Goal: Information Seeking & Learning: Learn about a topic

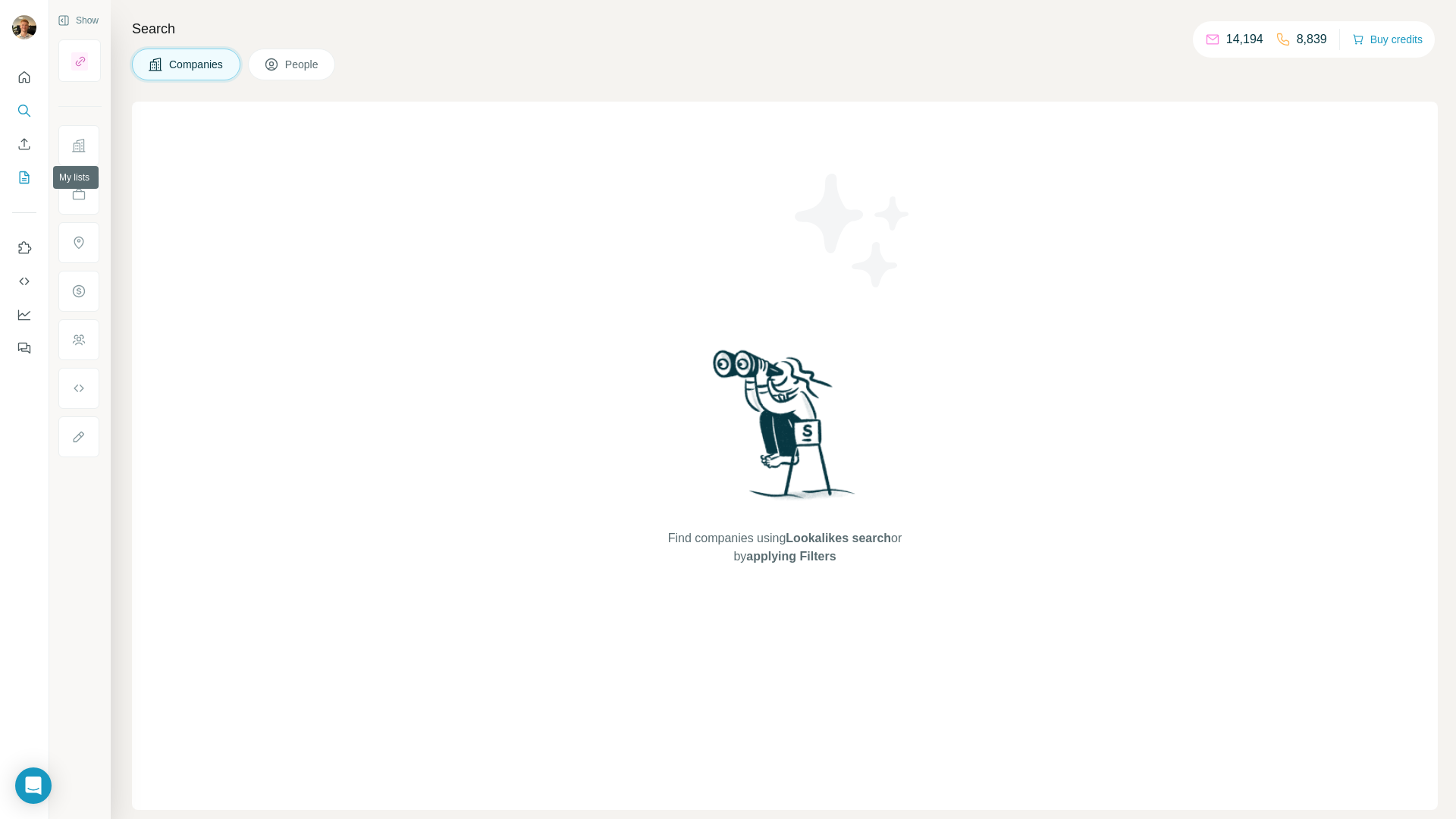
click at [24, 170] on icon "My lists" at bounding box center [24, 177] width 15 height 15
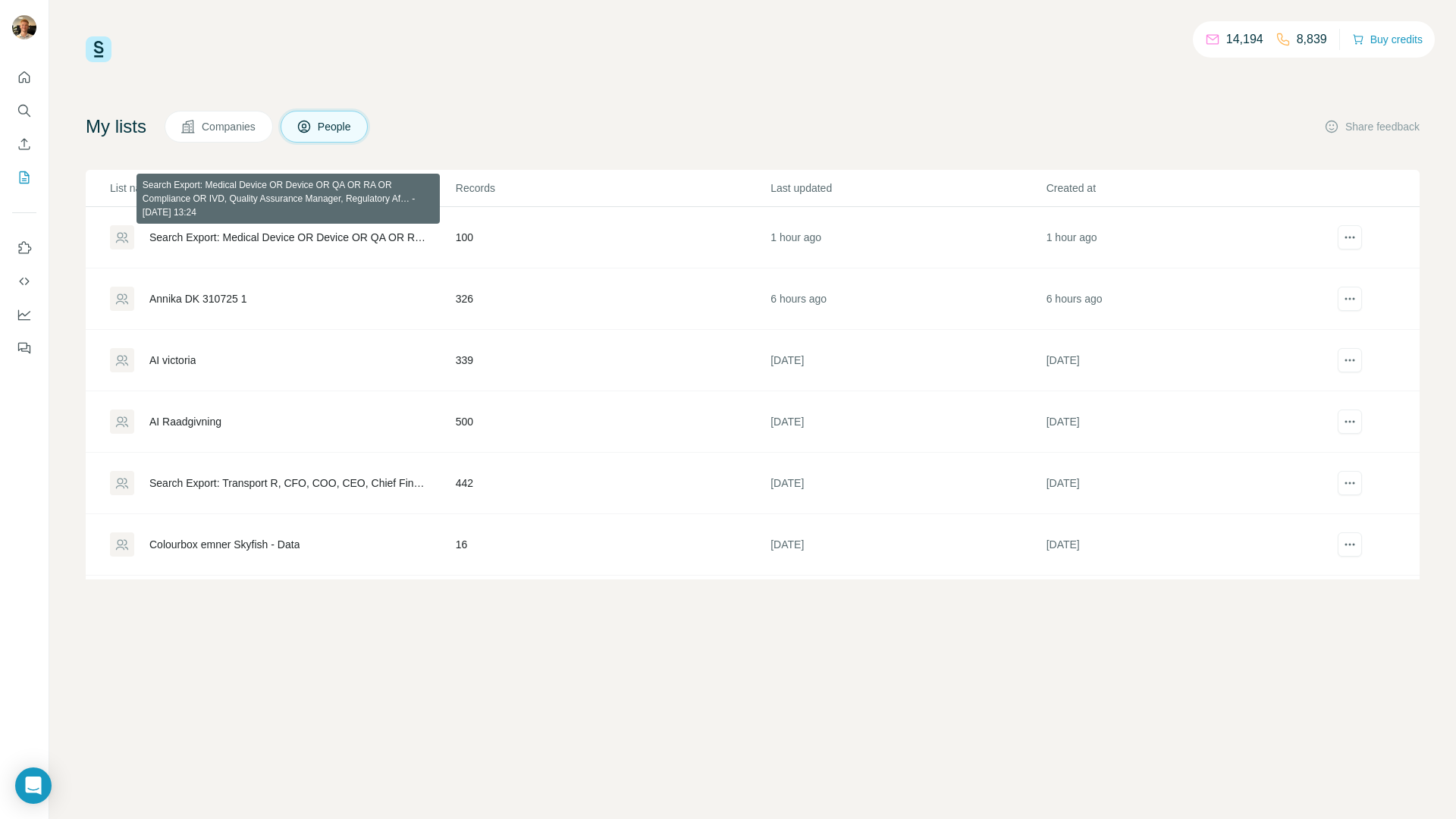
click at [190, 234] on div "Search Export: Medical Device OR Device OR QA OR RA OR Compliance OR IVD, Quali…" at bounding box center [289, 237] width 281 height 15
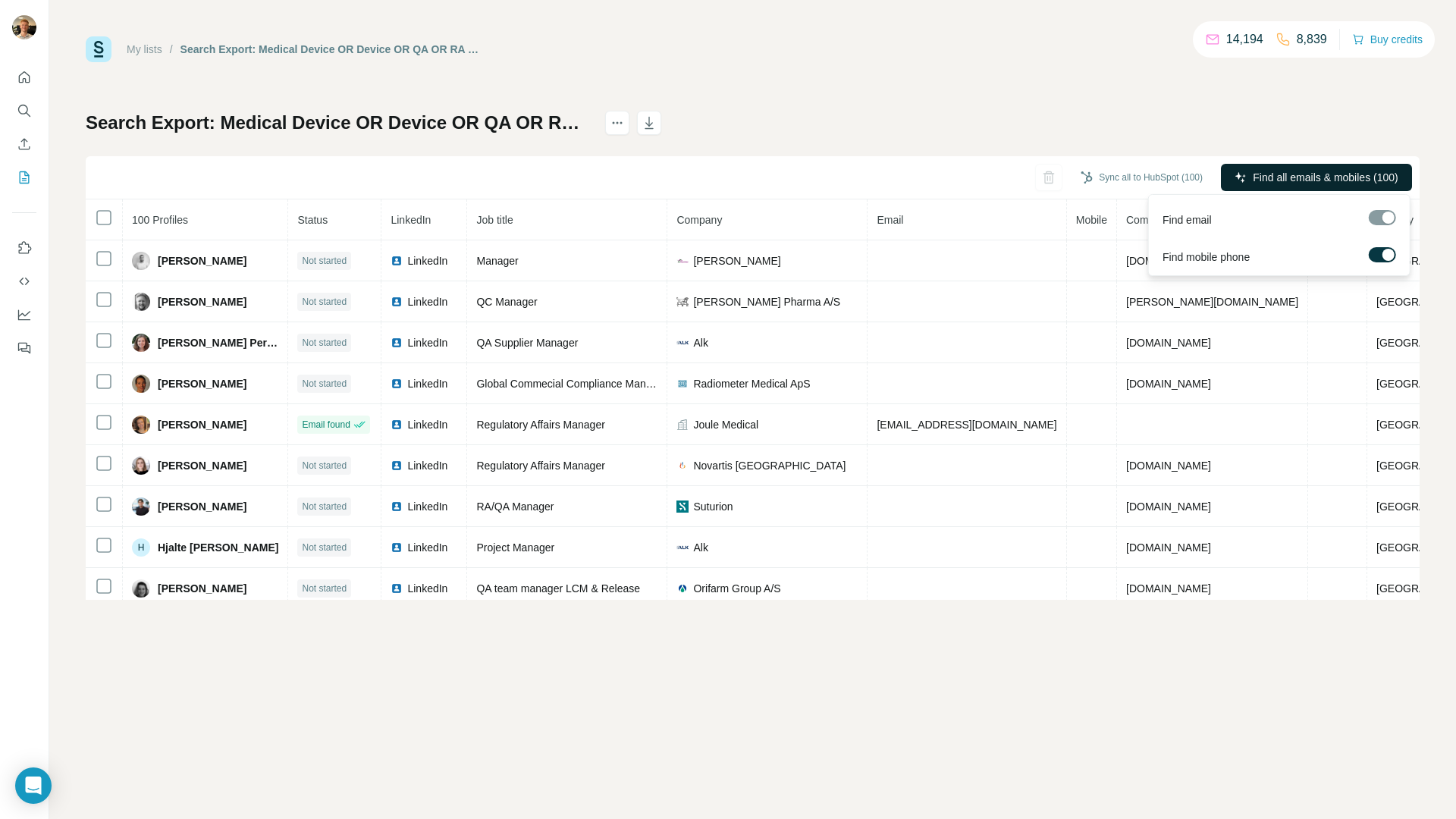
click at [1244, 170] on button "Find all emails & mobiles (100)" at bounding box center [1316, 177] width 191 height 27
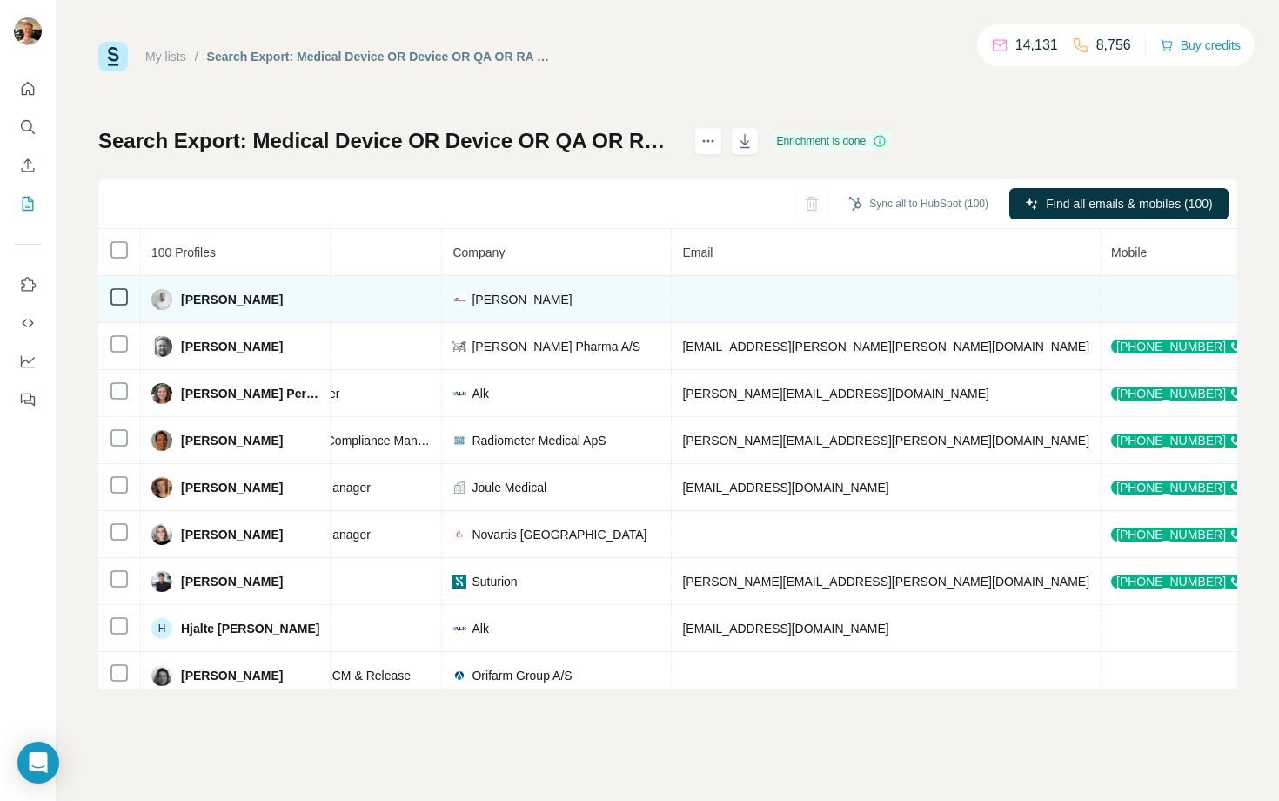
scroll to position [0, 368]
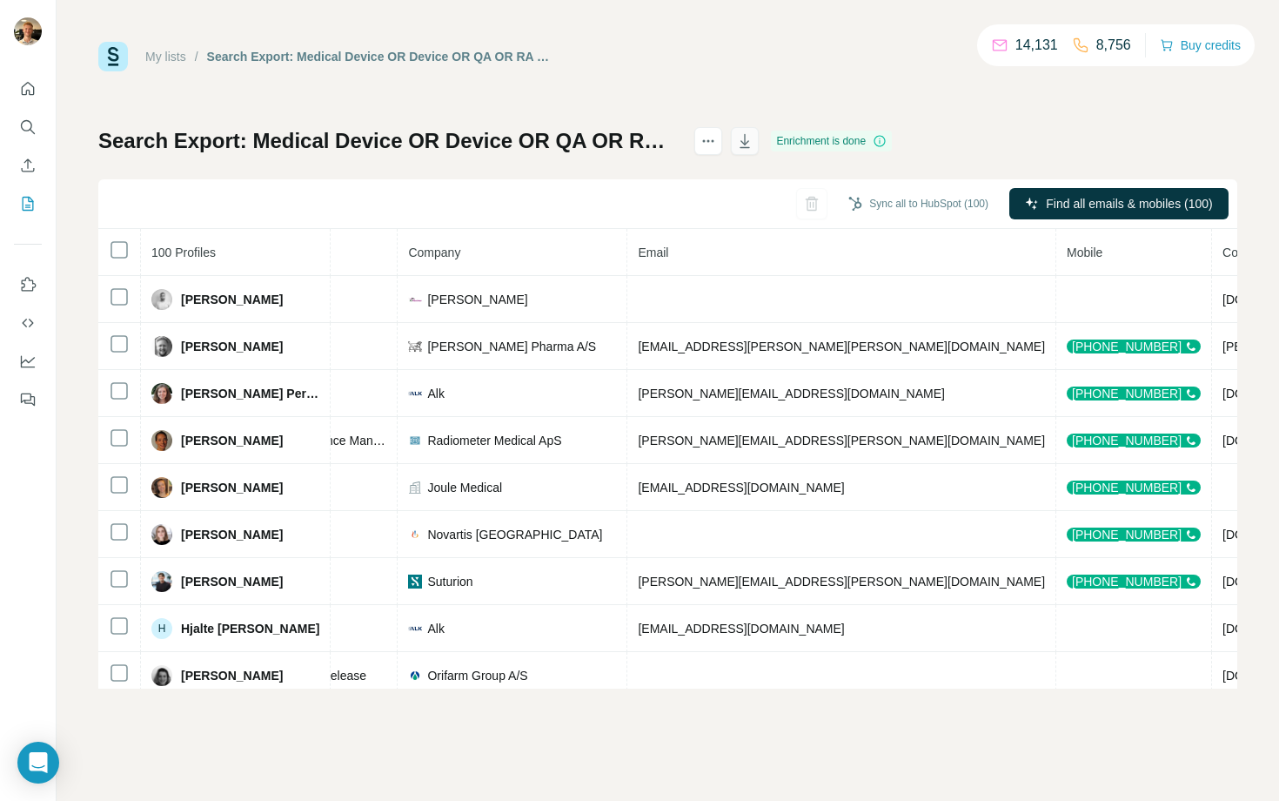
click at [754, 144] on icon "button" at bounding box center [744, 140] width 17 height 17
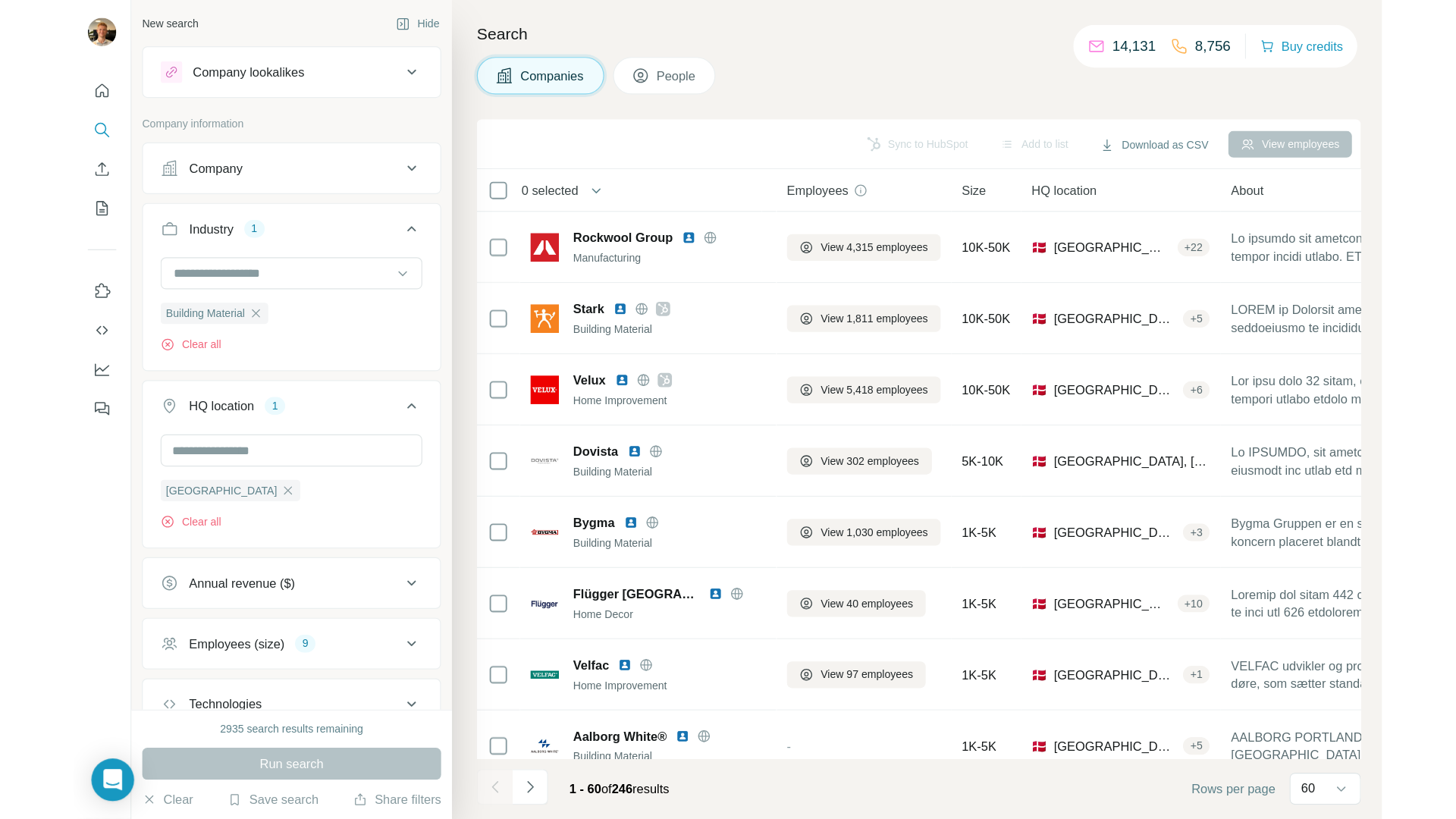
scroll to position [0, 11]
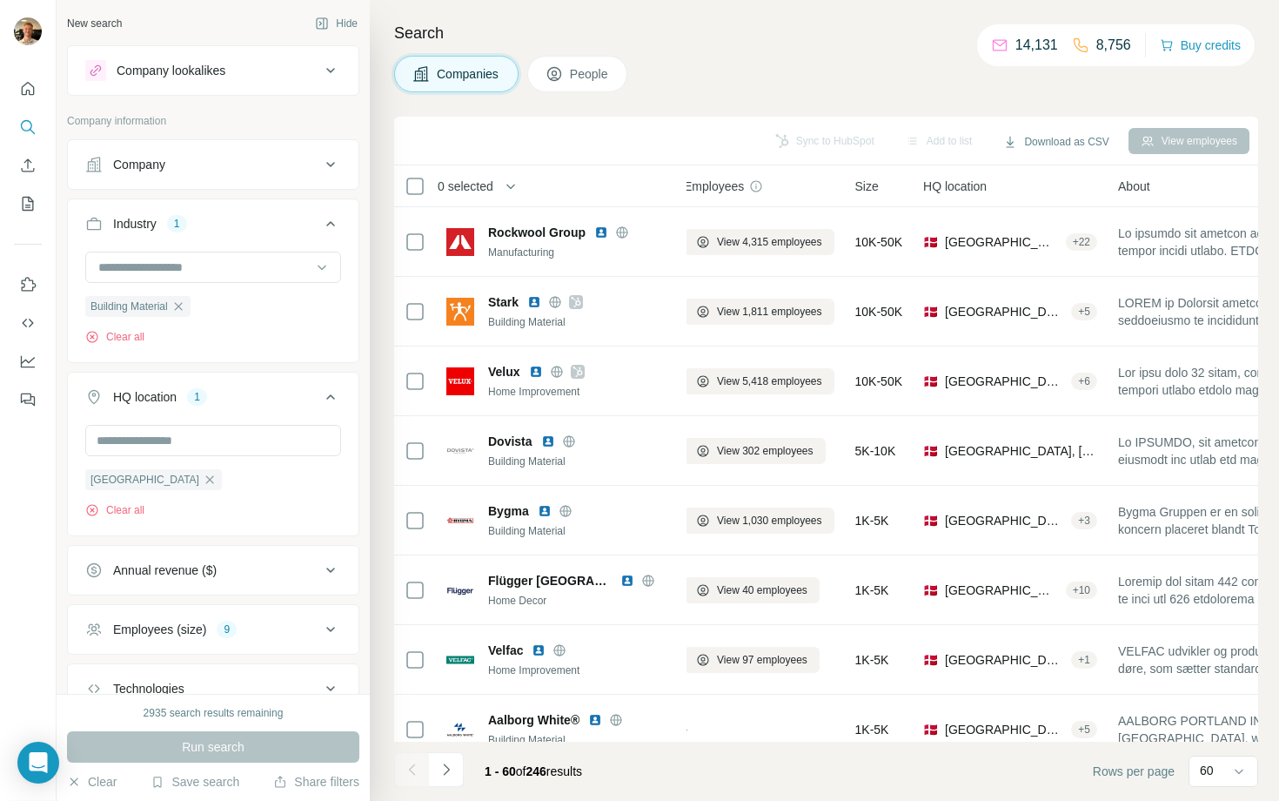
click at [587, 93] on div "Search Companies People Sync to HubSpot Add to list Download as CSV View employ…" at bounding box center [824, 400] width 909 height 801
click at [590, 75] on span "People" at bounding box center [590, 73] width 40 height 17
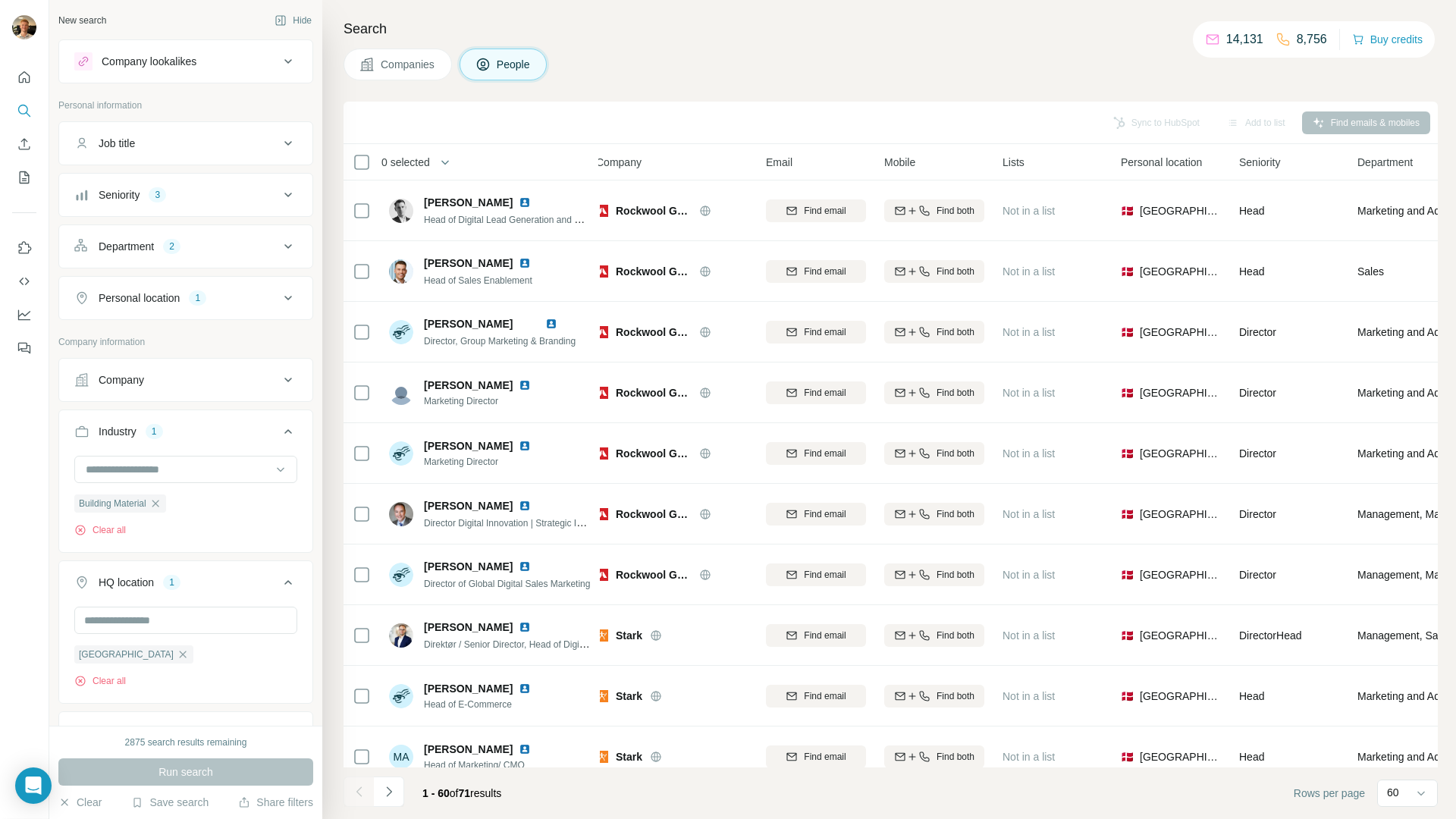
scroll to position [0, 11]
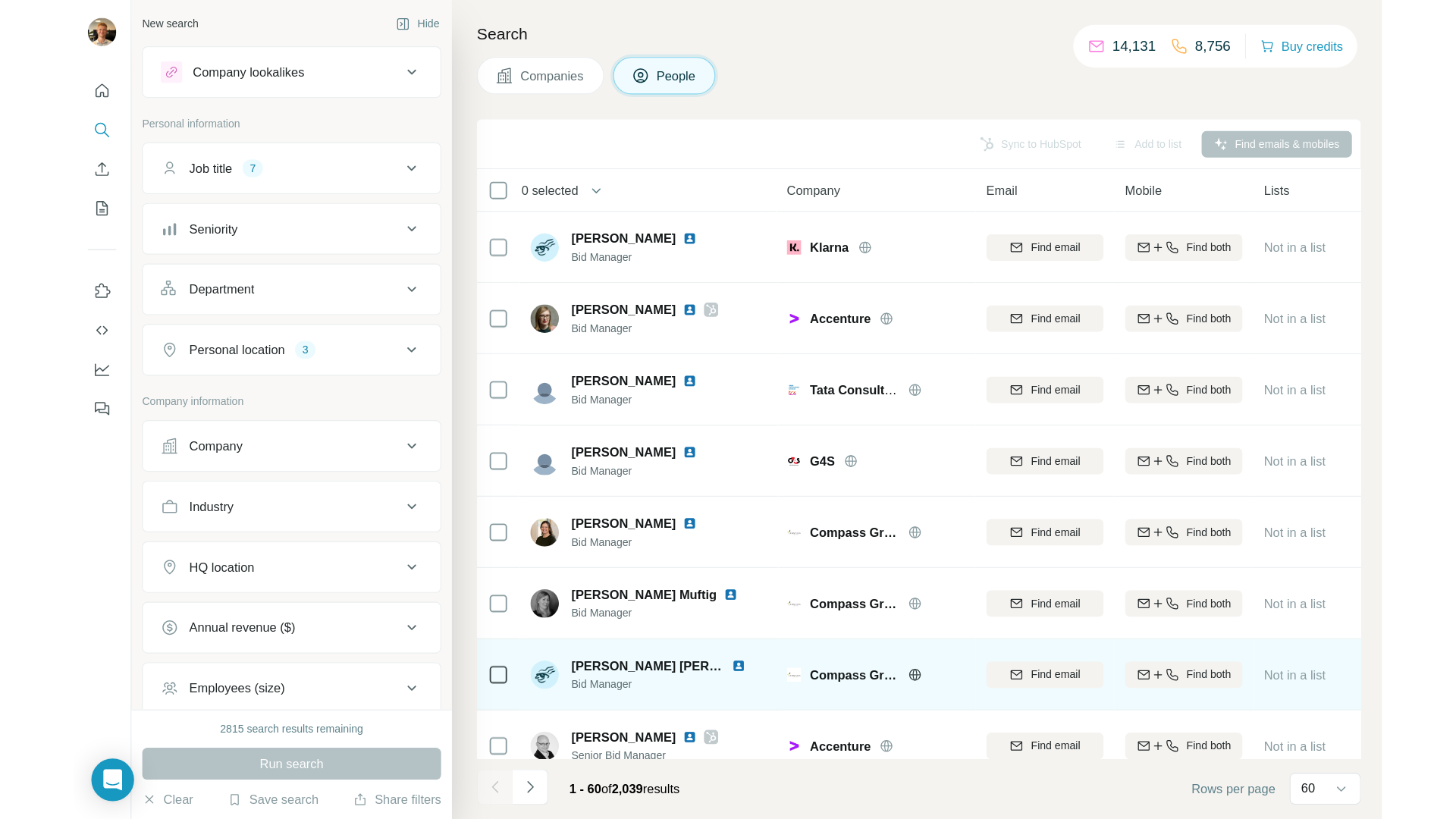
scroll to position [565, 0]
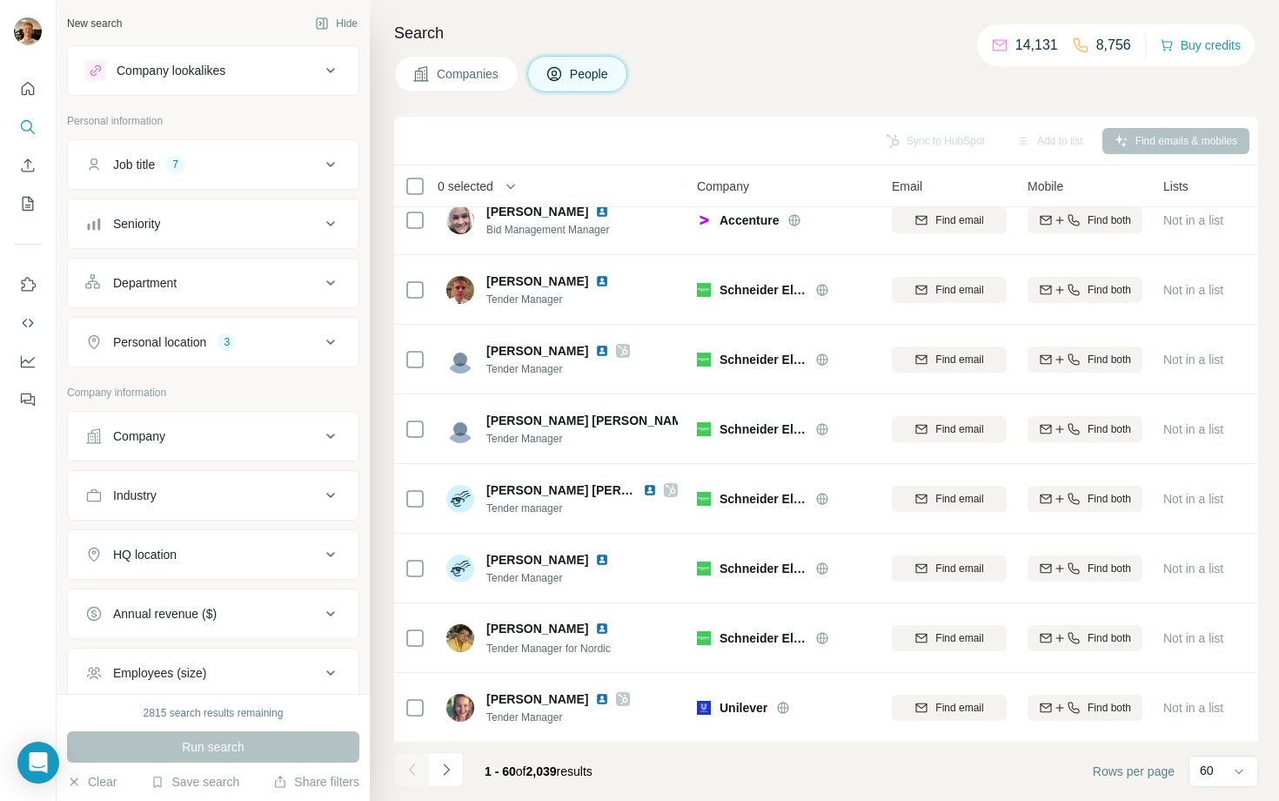
click at [590, 673] on td "Angeliqa Skoglund Tender Manager" at bounding box center [562, 708] width 252 height 70
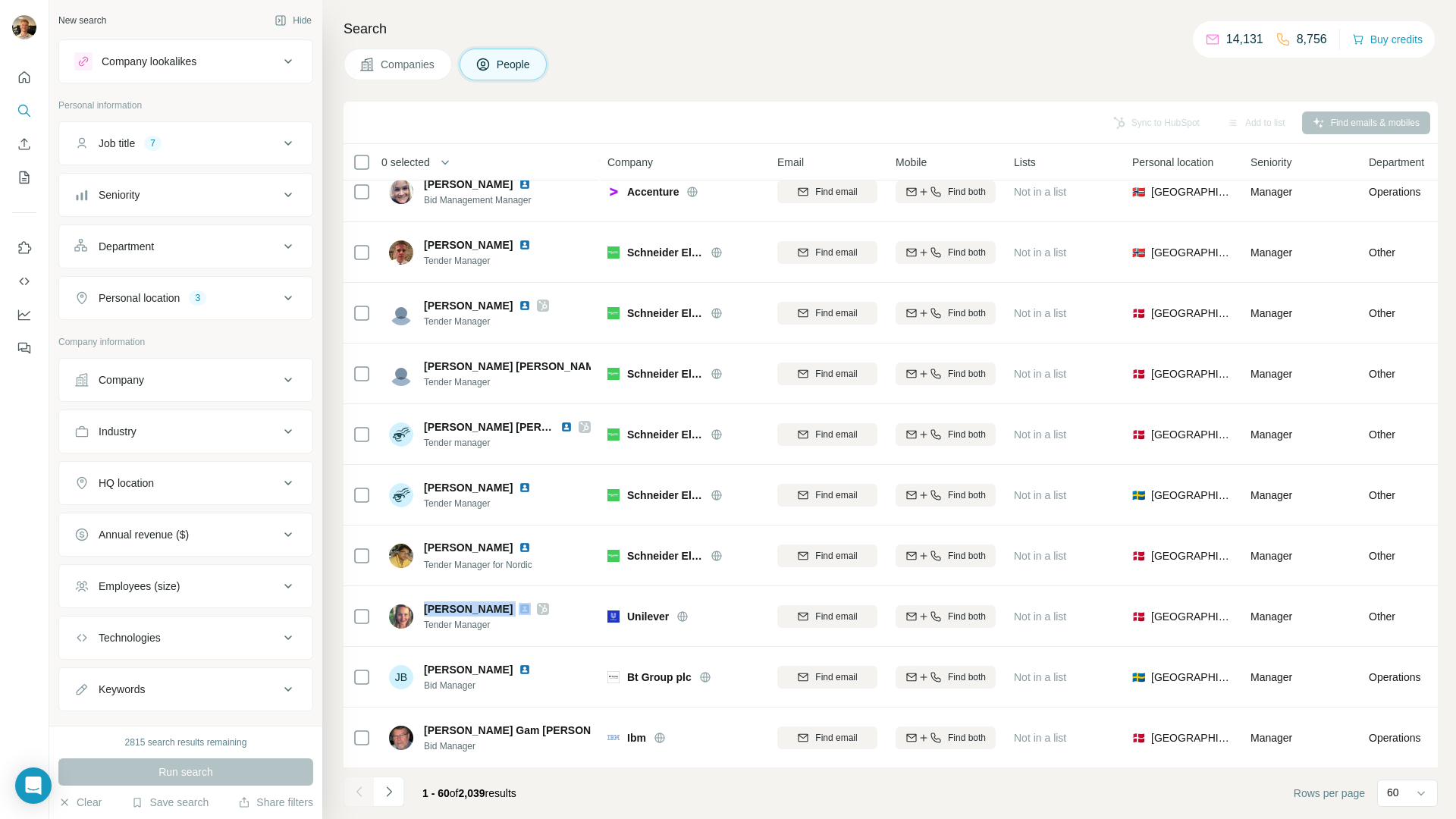
click at [284, 143] on icon at bounding box center [288, 143] width 8 height 4
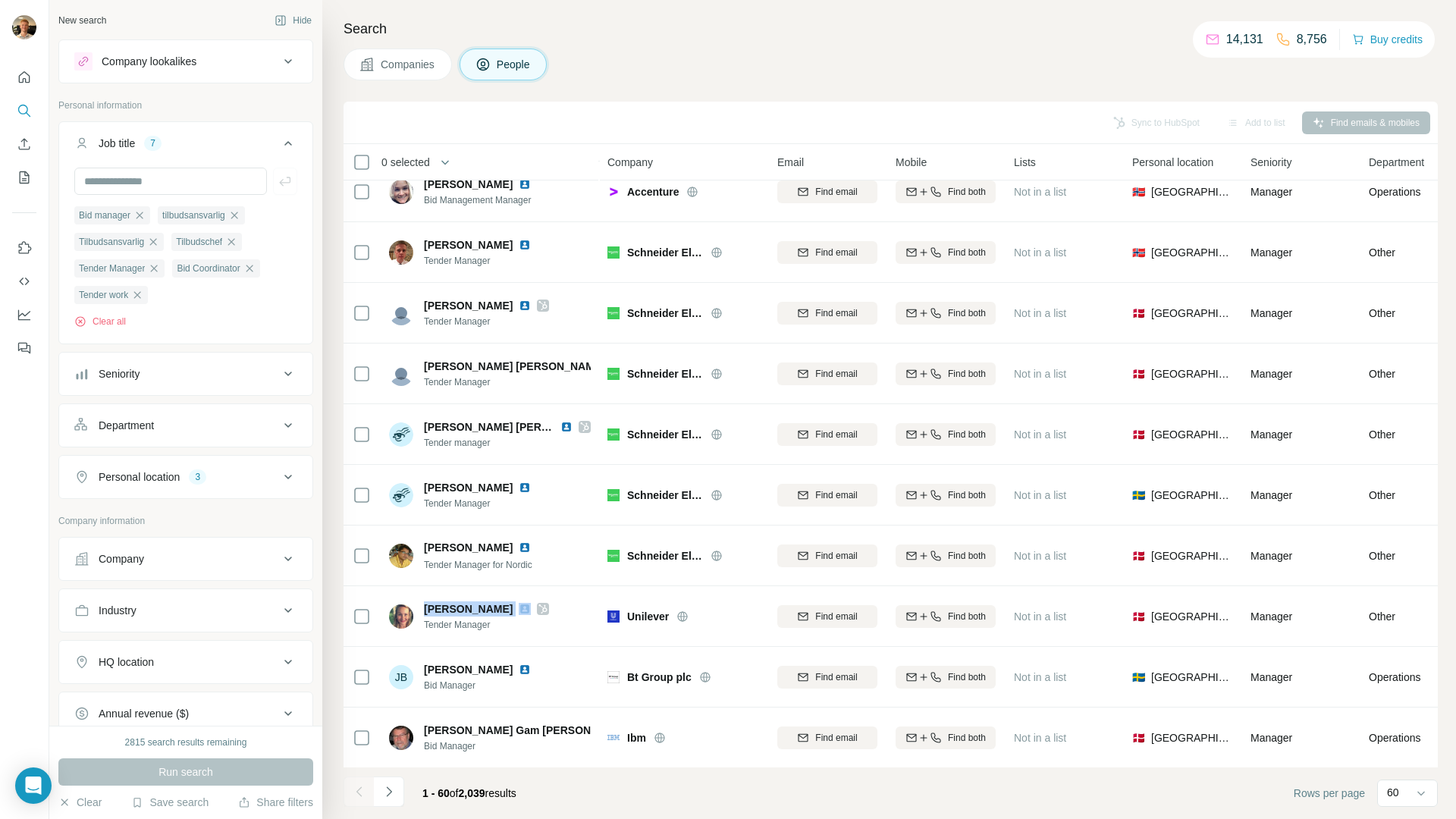
click at [179, 495] on button "Personal location 3" at bounding box center [186, 477] width 254 height 37
click at [173, 525] on input "text" at bounding box center [186, 514] width 223 height 27
type input "*******"
click at [273, 558] on div "🇫🇮 [GEOGRAPHIC_DATA]" at bounding box center [180, 565] width 204 height 55
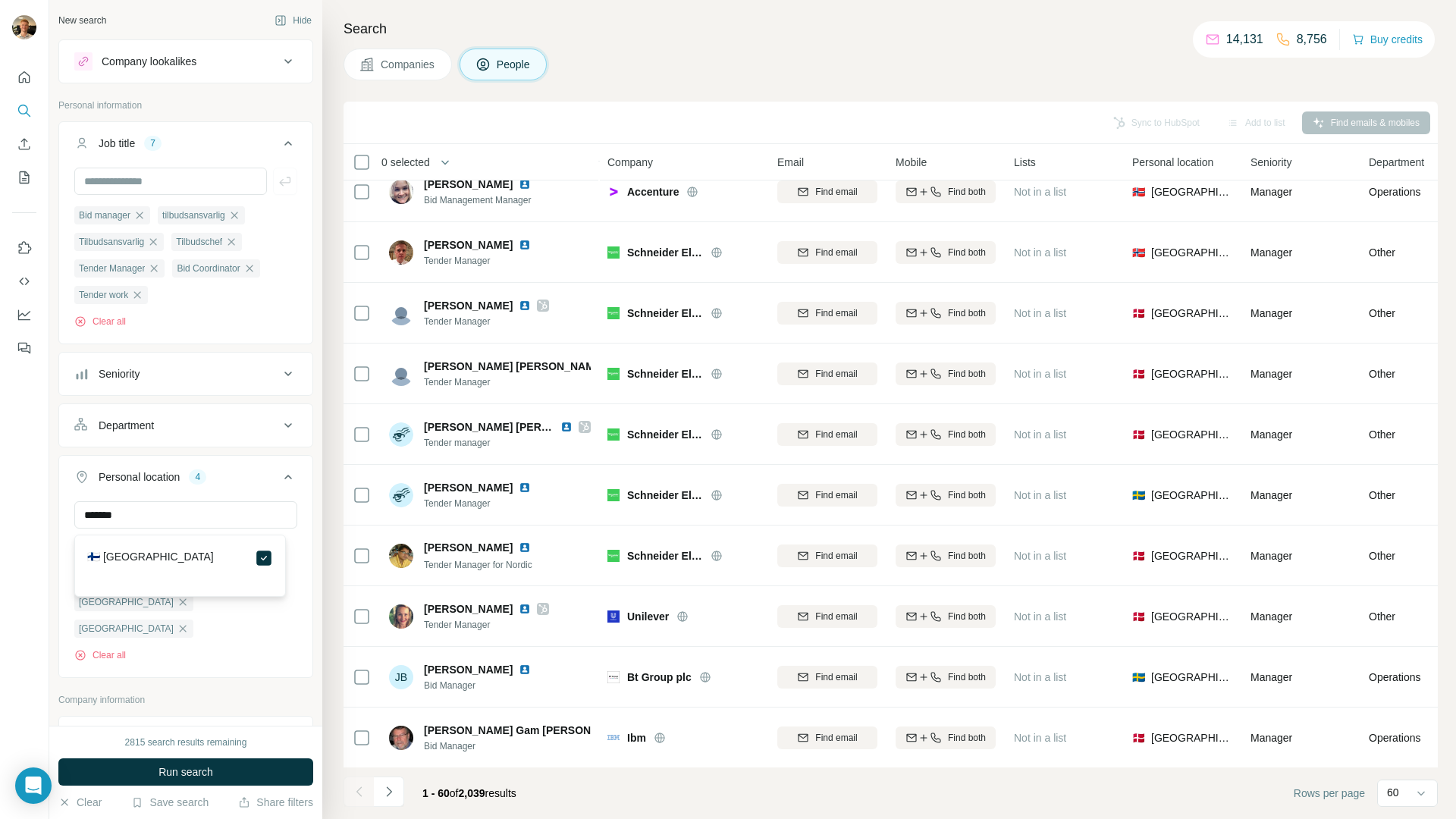
click at [240, 631] on div "Company lookalikes Personal information Job title 7 Bid manager tilbudsansvarli…" at bounding box center [186, 554] width 254 height 1030
click at [179, 551] on icon "button" at bounding box center [183, 549] width 7 height 7
click at [157, 186] on input "text" at bounding box center [170, 180] width 193 height 27
paste input "**********"
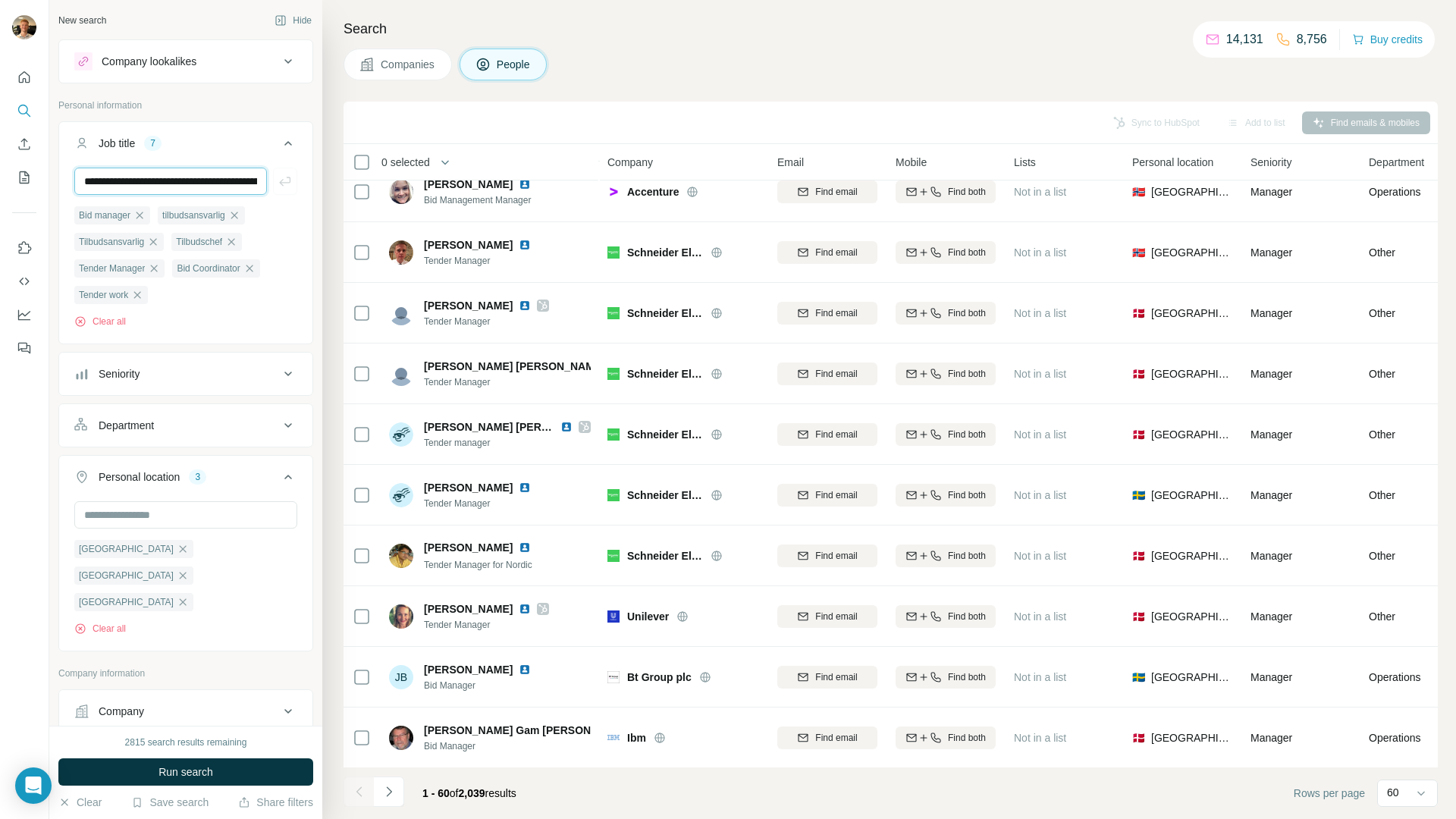
scroll to position [0, 707]
type input "**********"
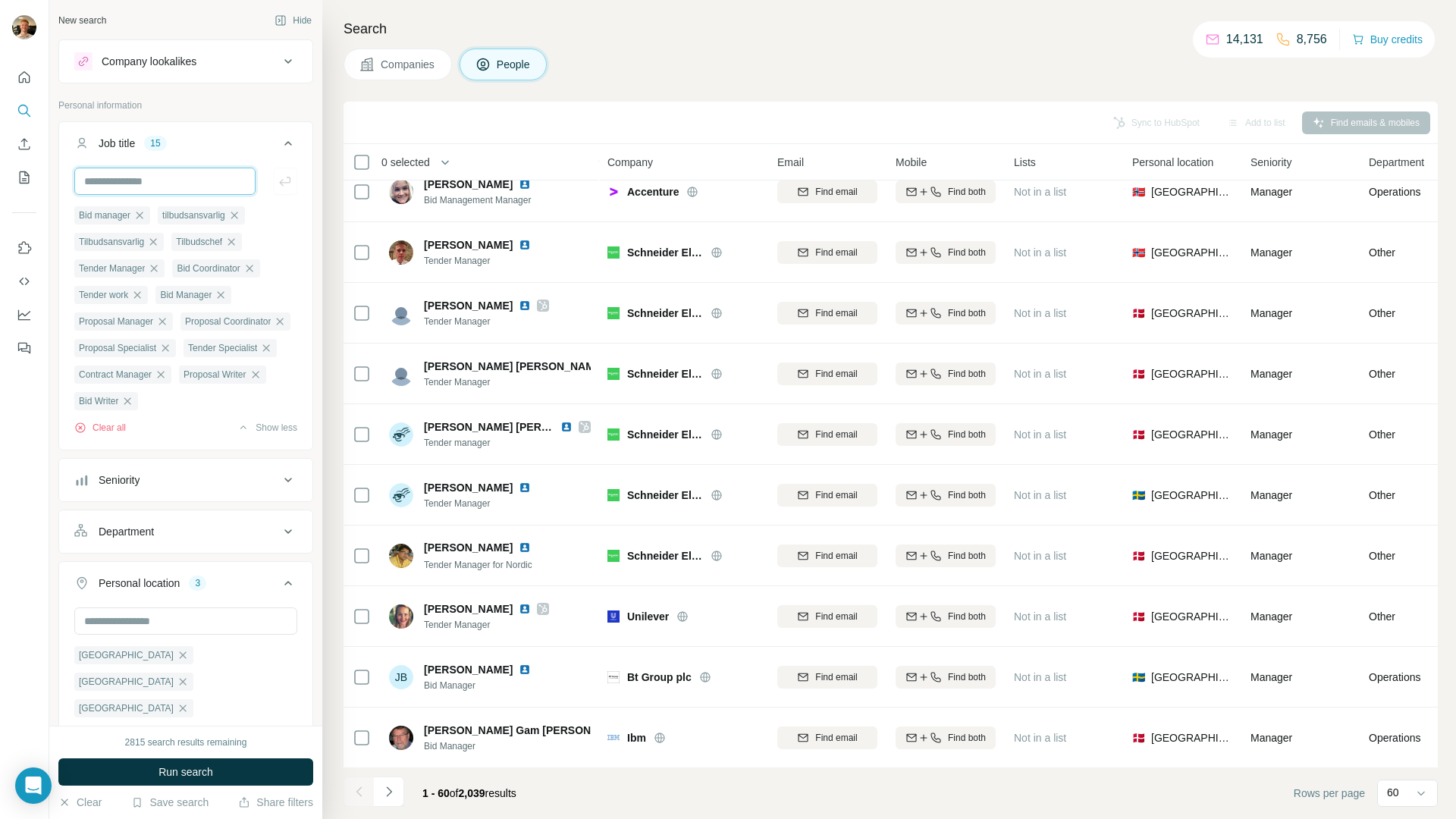
scroll to position [0, 0]
click at [186, 184] on input "text" at bounding box center [165, 180] width 181 height 27
paste input "**********"
type input "**********"
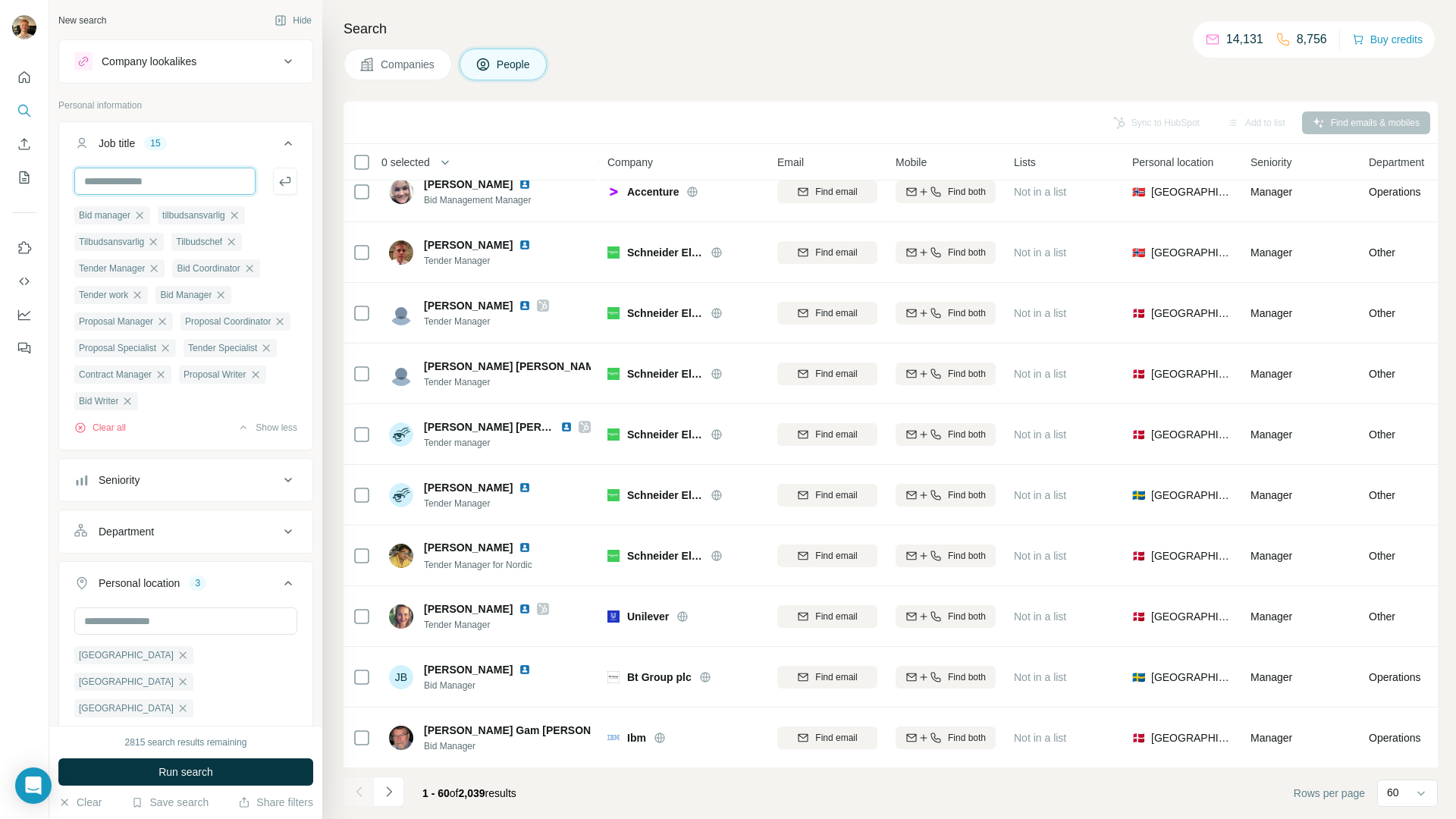
scroll to position [0, 0]
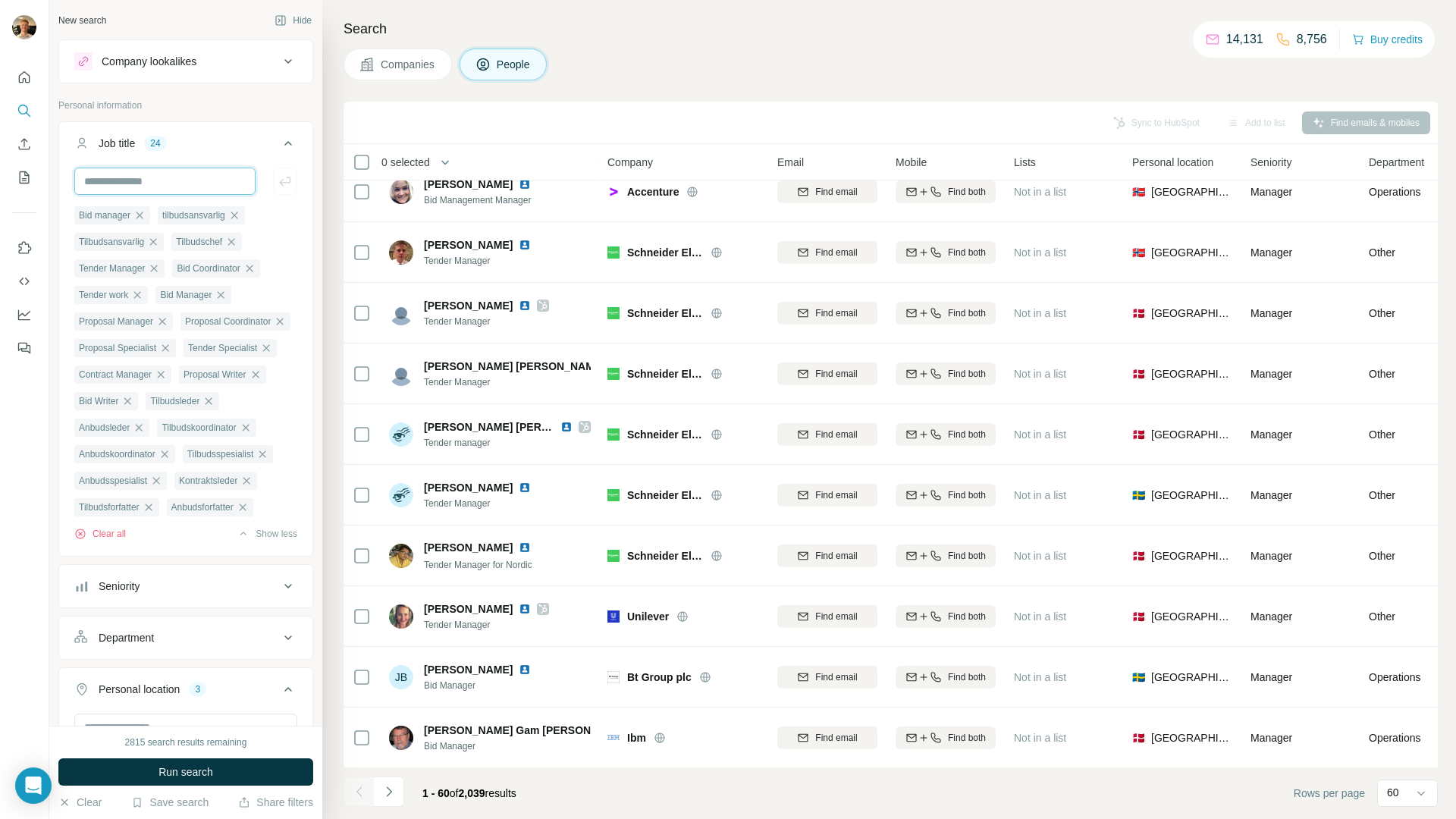
paste input "**********"
type input "**********"
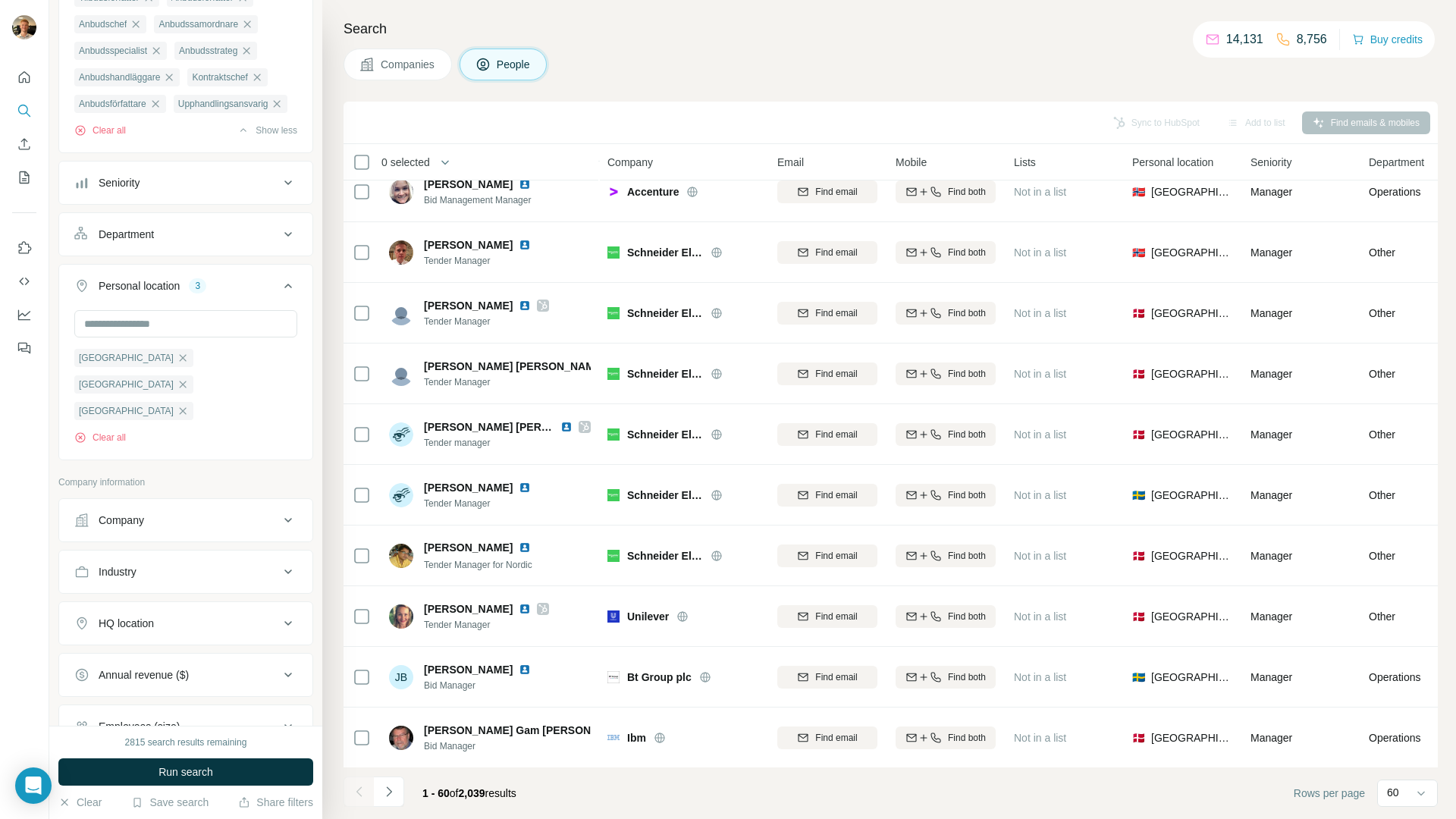
scroll to position [511, 0]
click at [245, 640] on button "HQ location" at bounding box center [186, 623] width 254 height 37
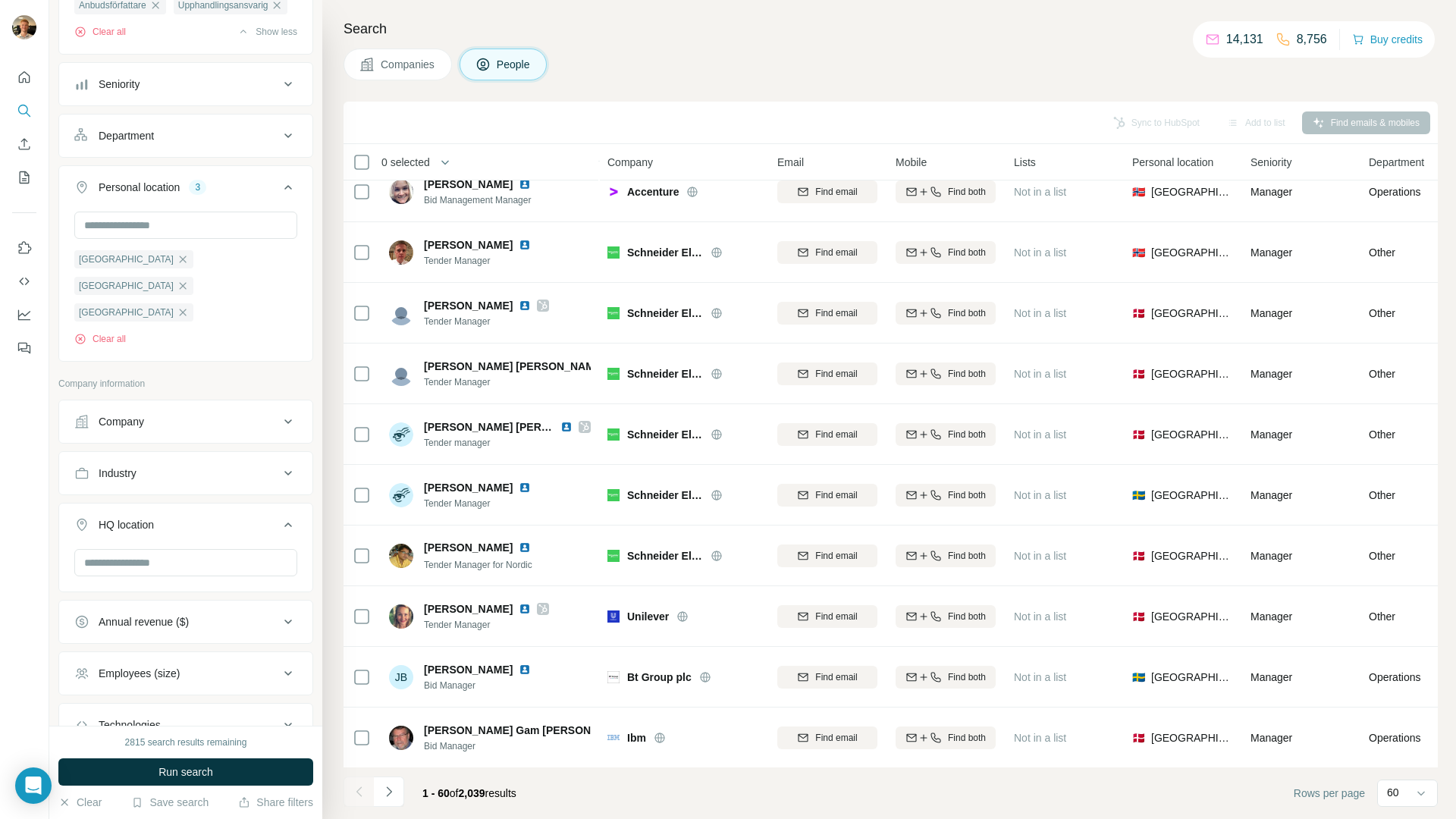
click at [246, 532] on div "HQ location" at bounding box center [176, 525] width 205 height 15
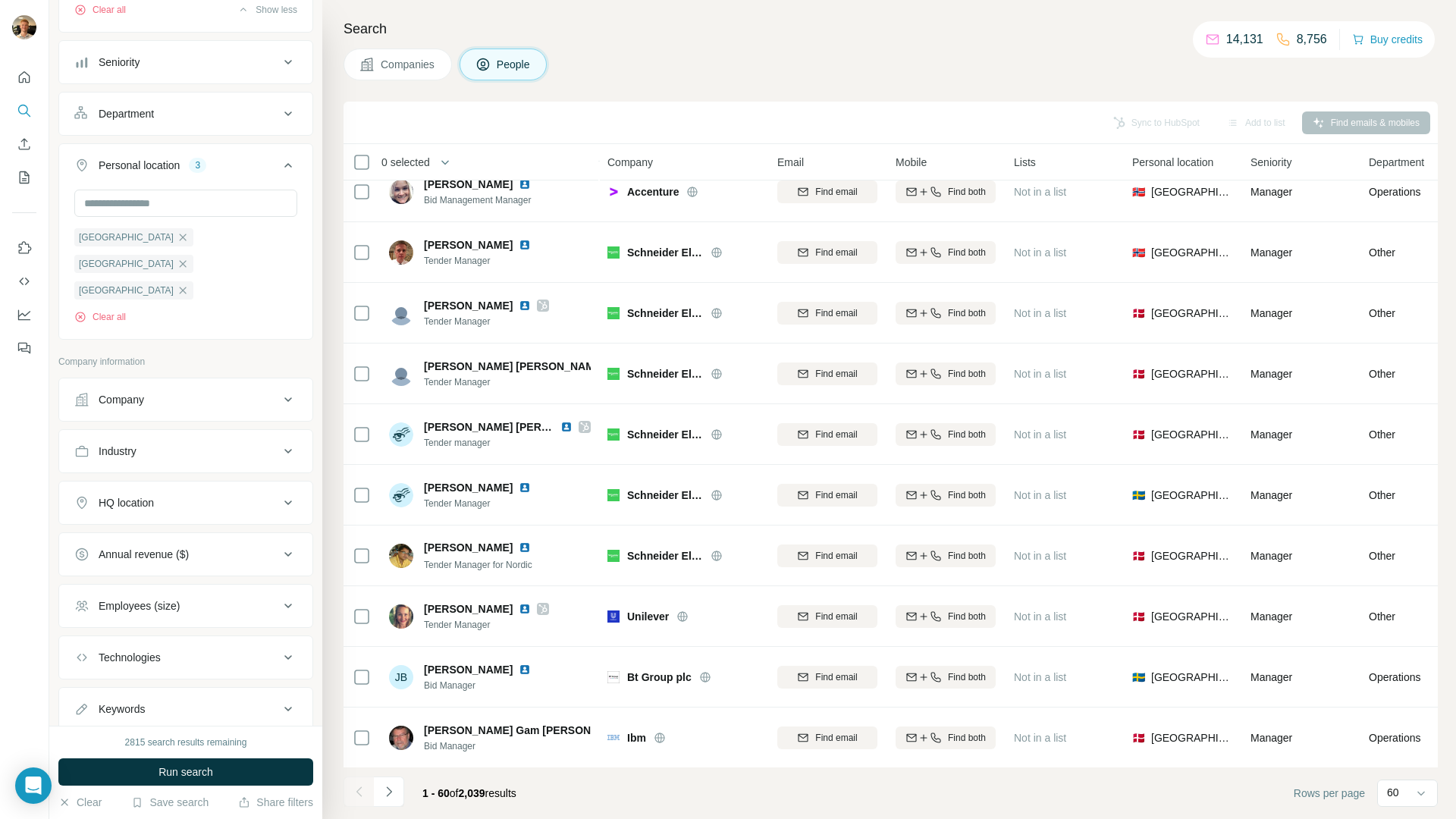
scroll to position [639, 0]
click at [236, 606] on div "Employees (size)" at bounding box center [176, 597] width 205 height 15
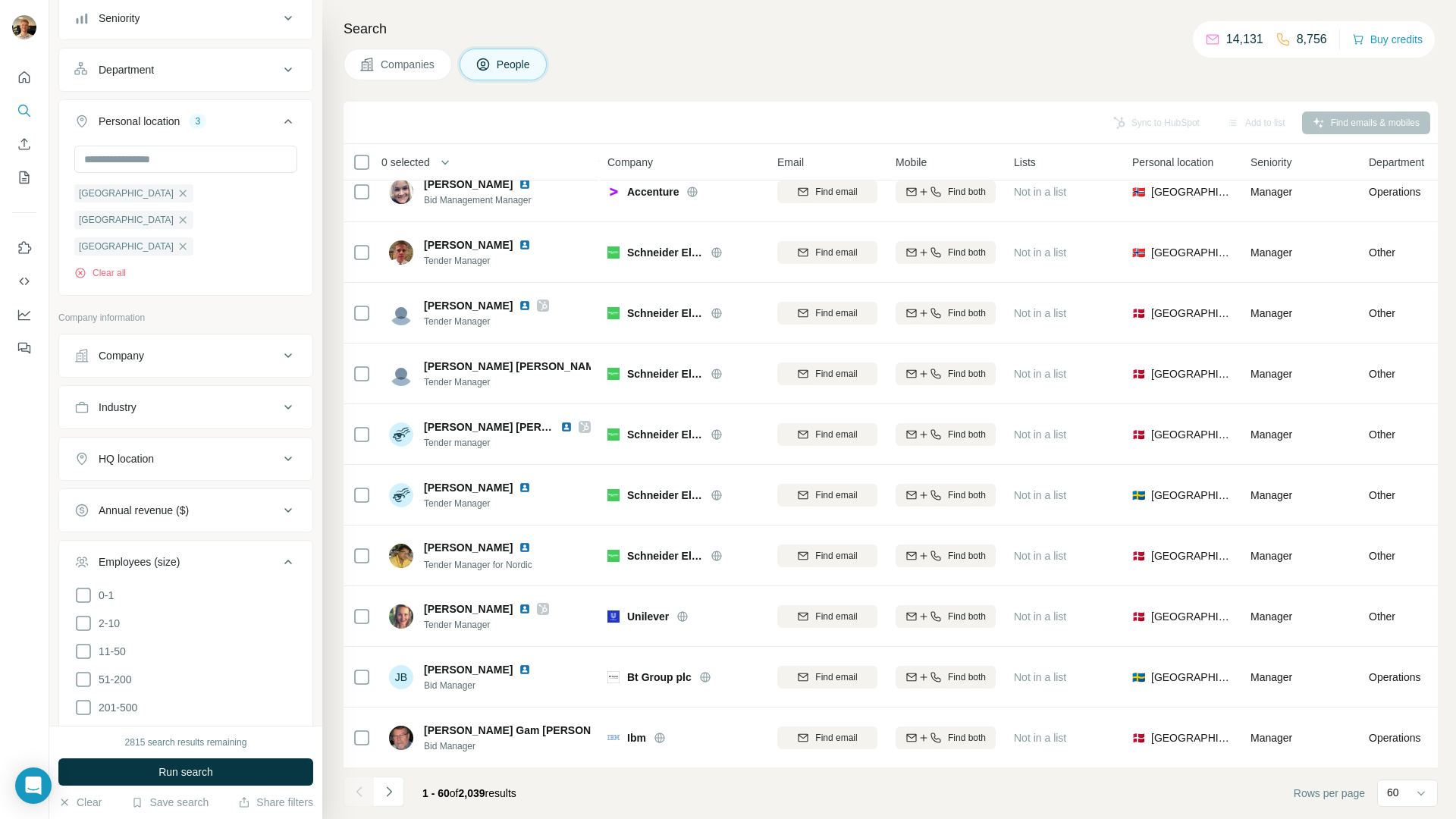
scroll to position [741, 0]
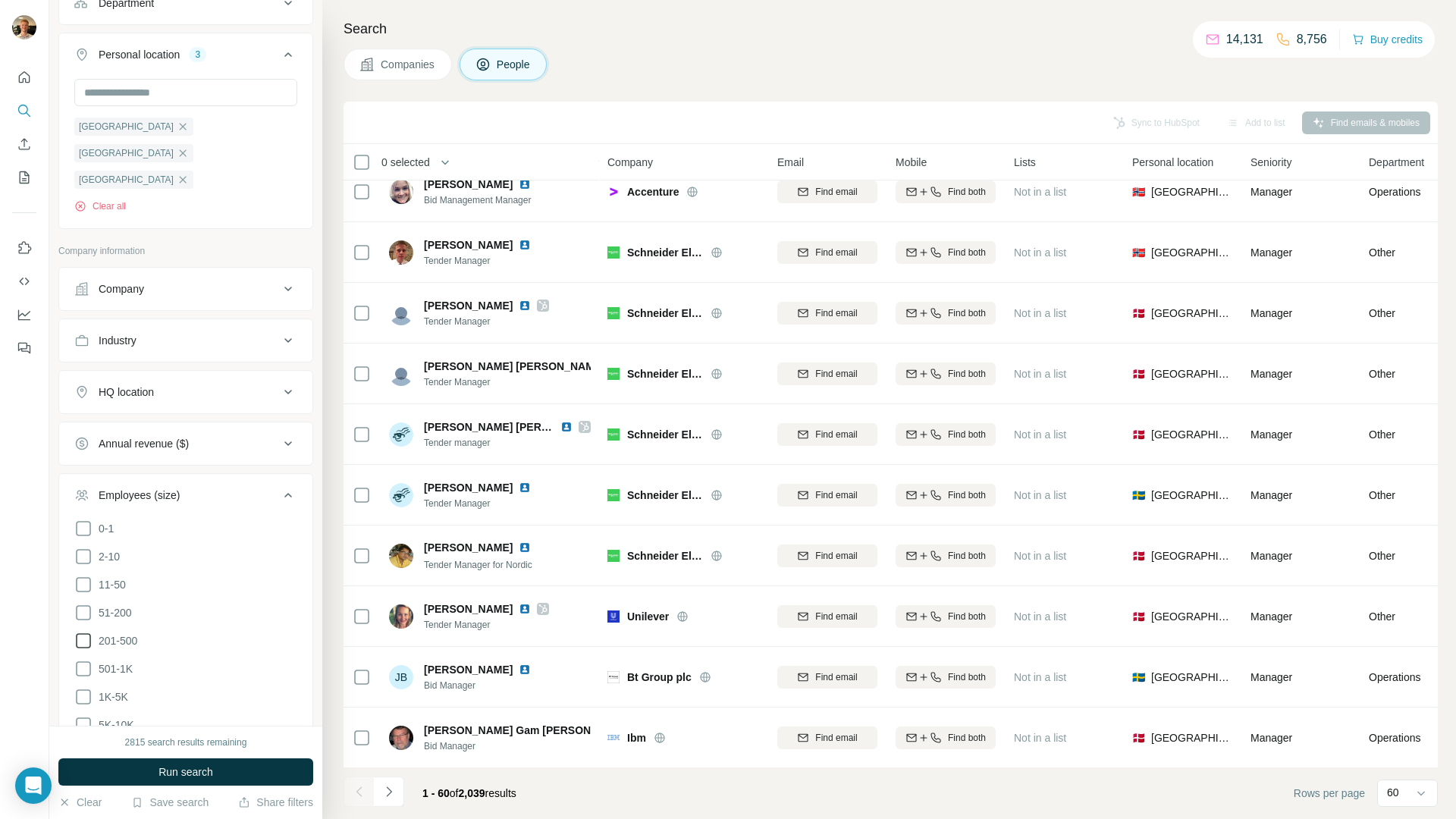
click at [119, 620] on span "51-200" at bounding box center [112, 613] width 39 height 15
click at [119, 648] on span "201-500" at bounding box center [114, 640] width 44 height 15
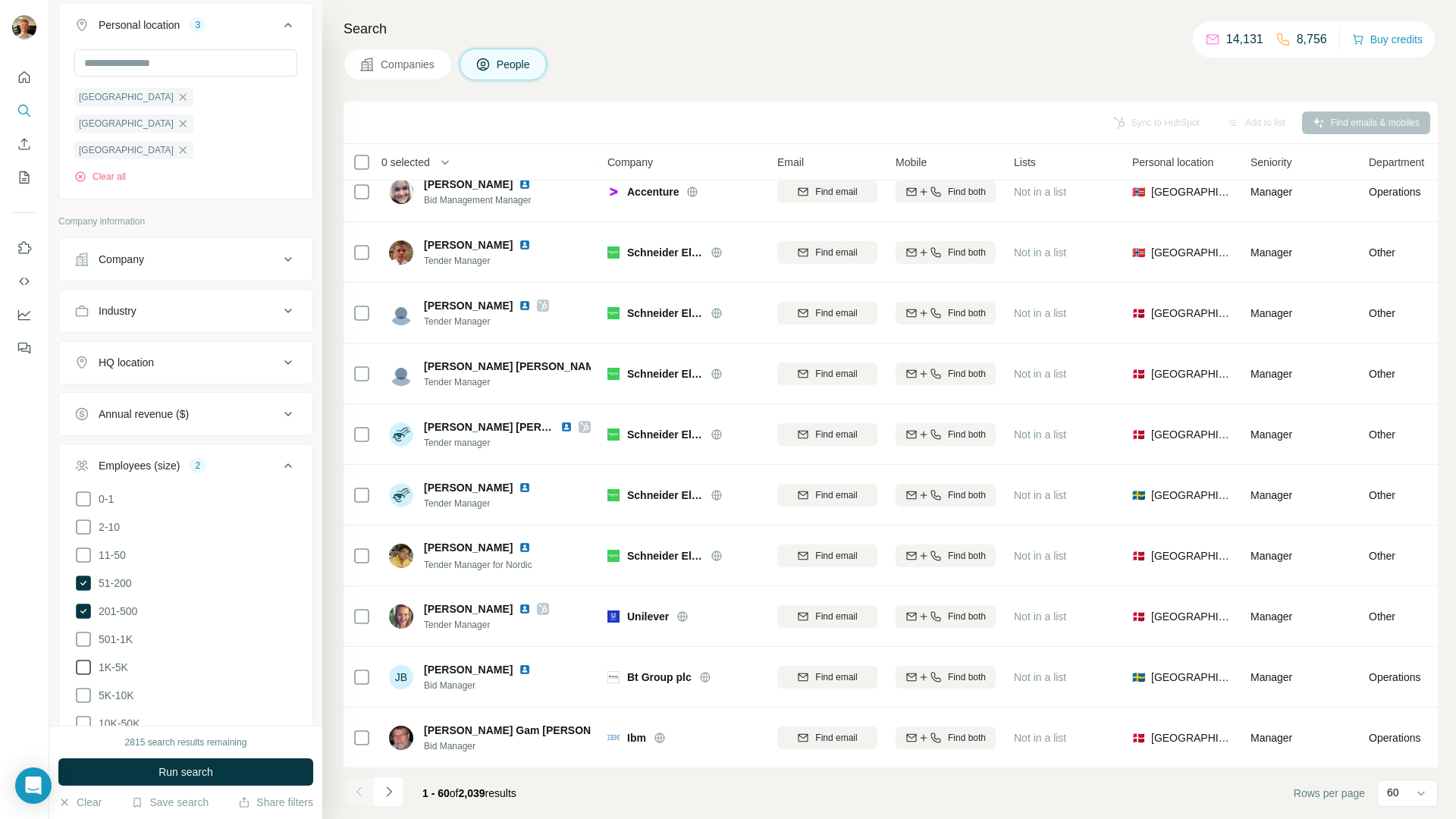
click at [125, 646] on span "501-1K" at bounding box center [112, 639] width 40 height 15
click at [115, 675] on span "1K-5K" at bounding box center [110, 667] width 36 height 15
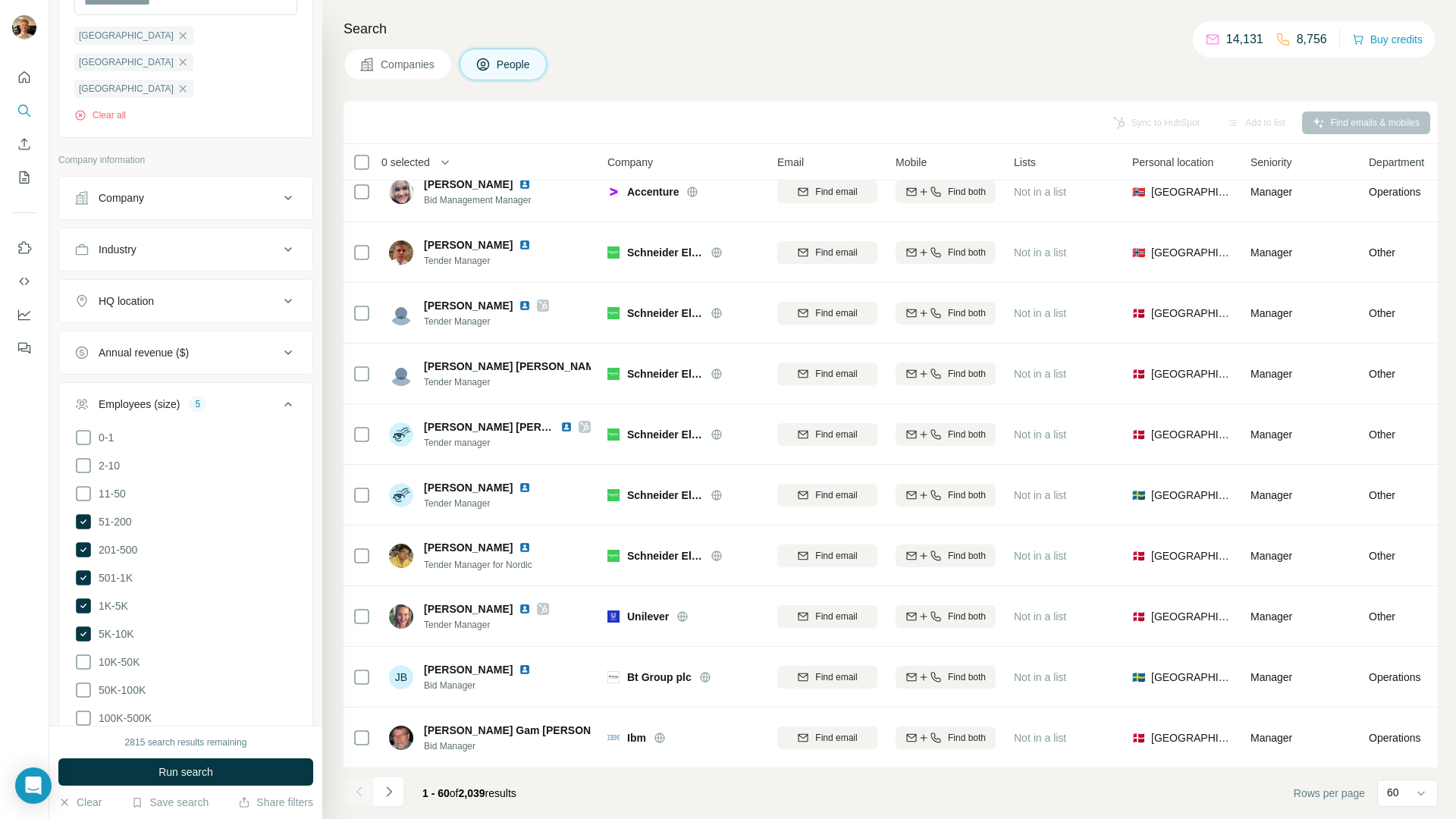
click at [116, 669] on span "10K-50K" at bounding box center [116, 661] width 47 height 15
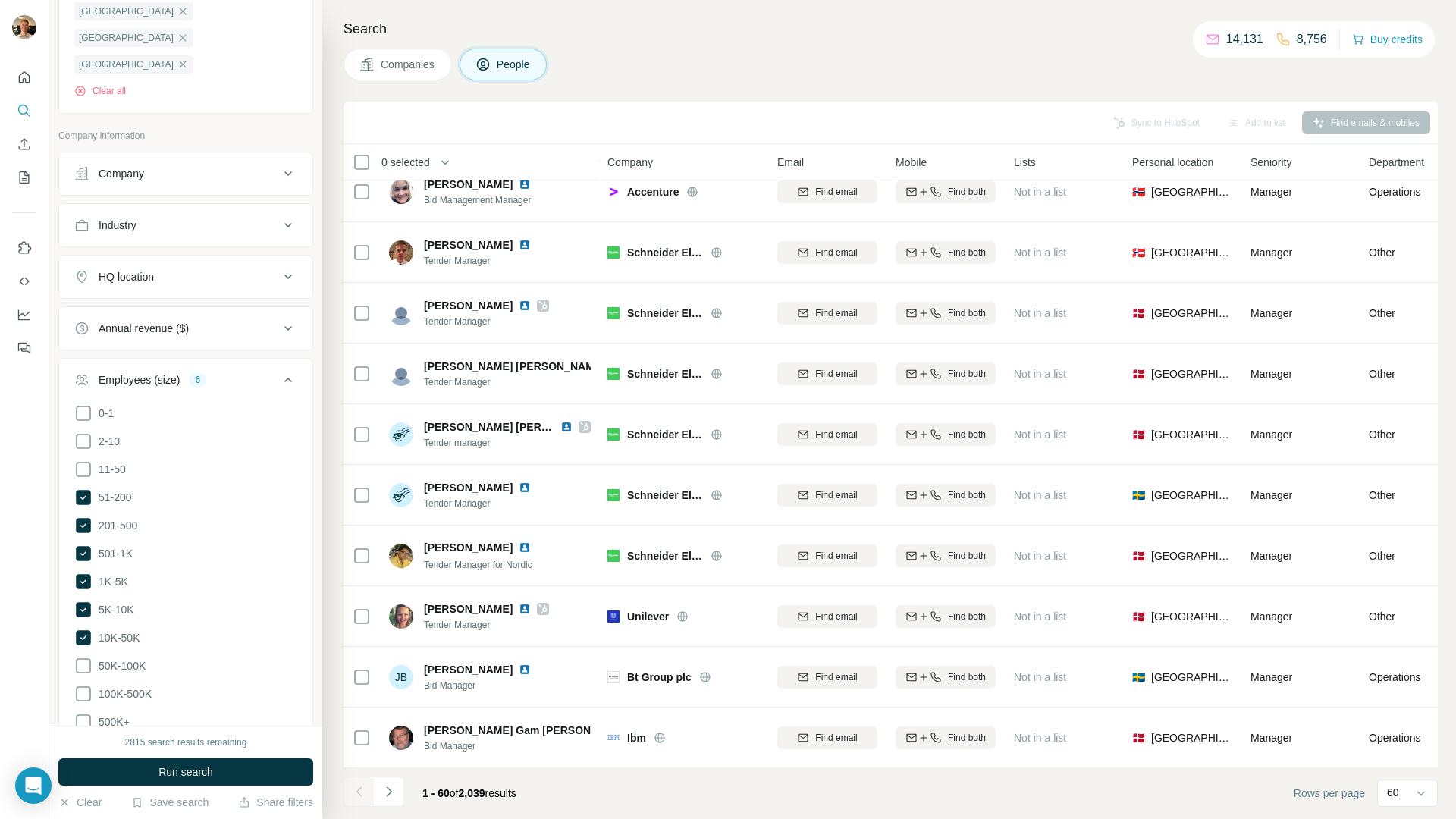
scroll to position [856, 0]
click at [132, 673] on span "50K-100K" at bounding box center [119, 665] width 53 height 15
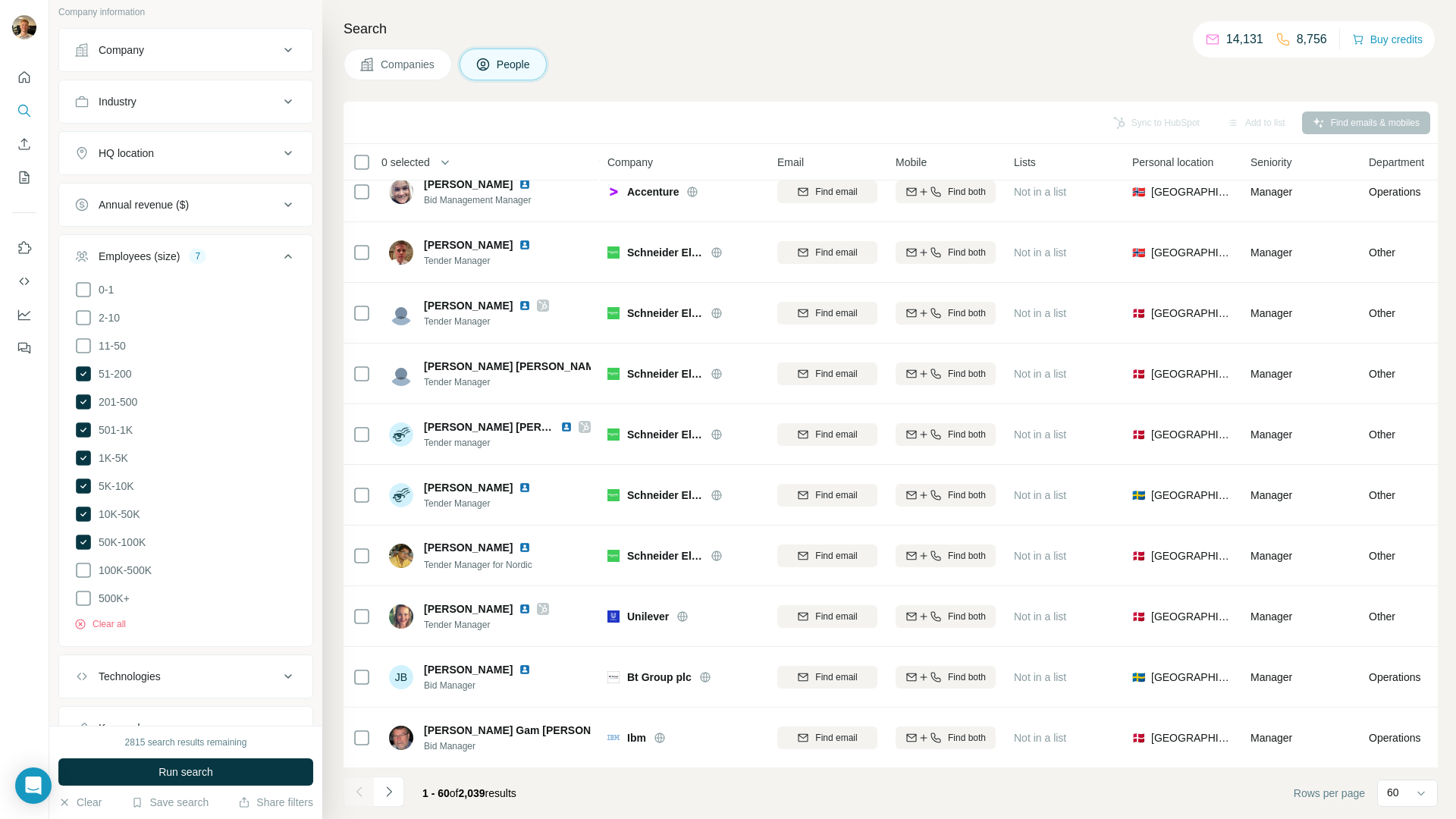
scroll to position [1069, 0]
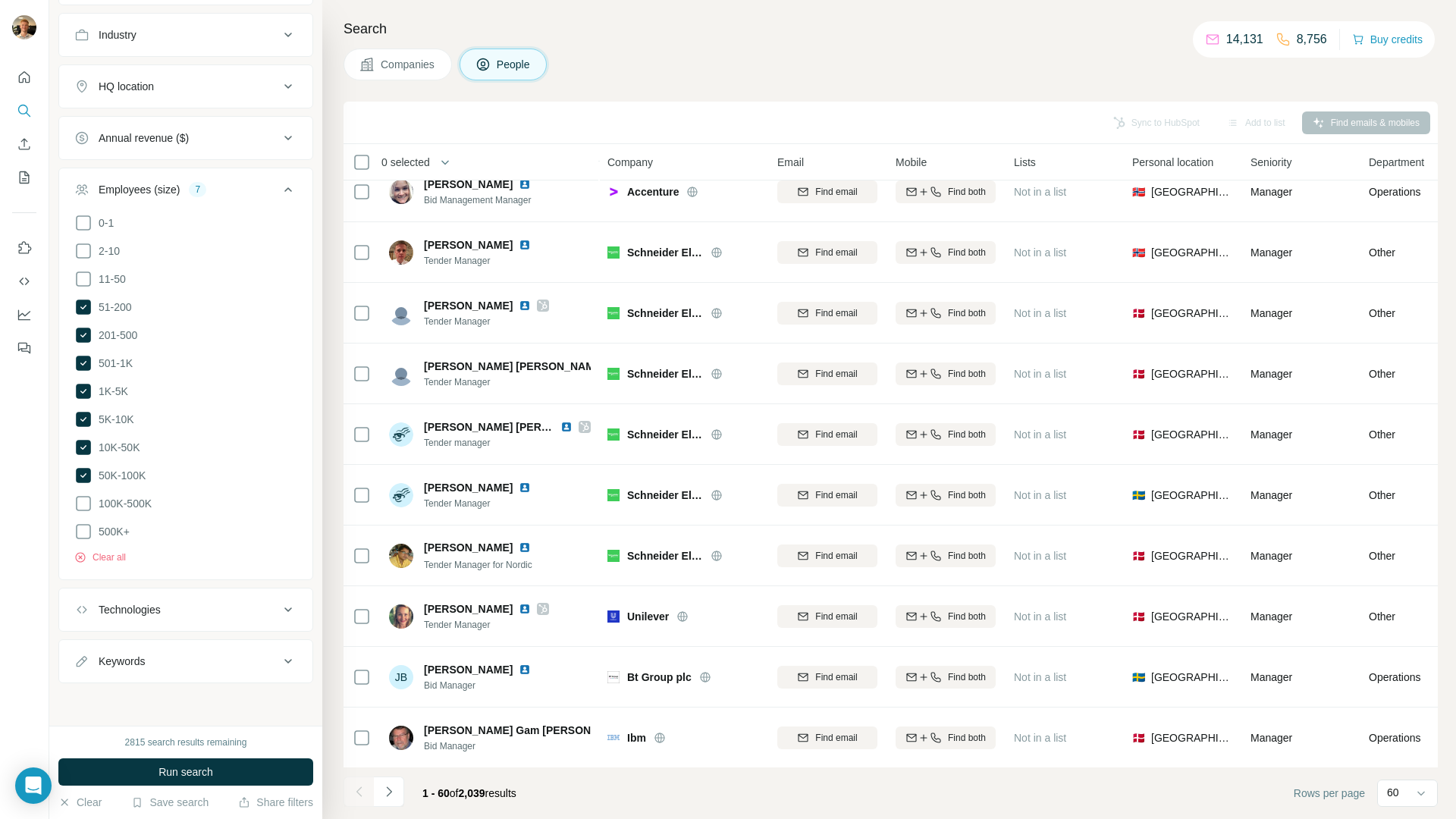
click at [153, 697] on button "Run search" at bounding box center [186, 771] width 254 height 27
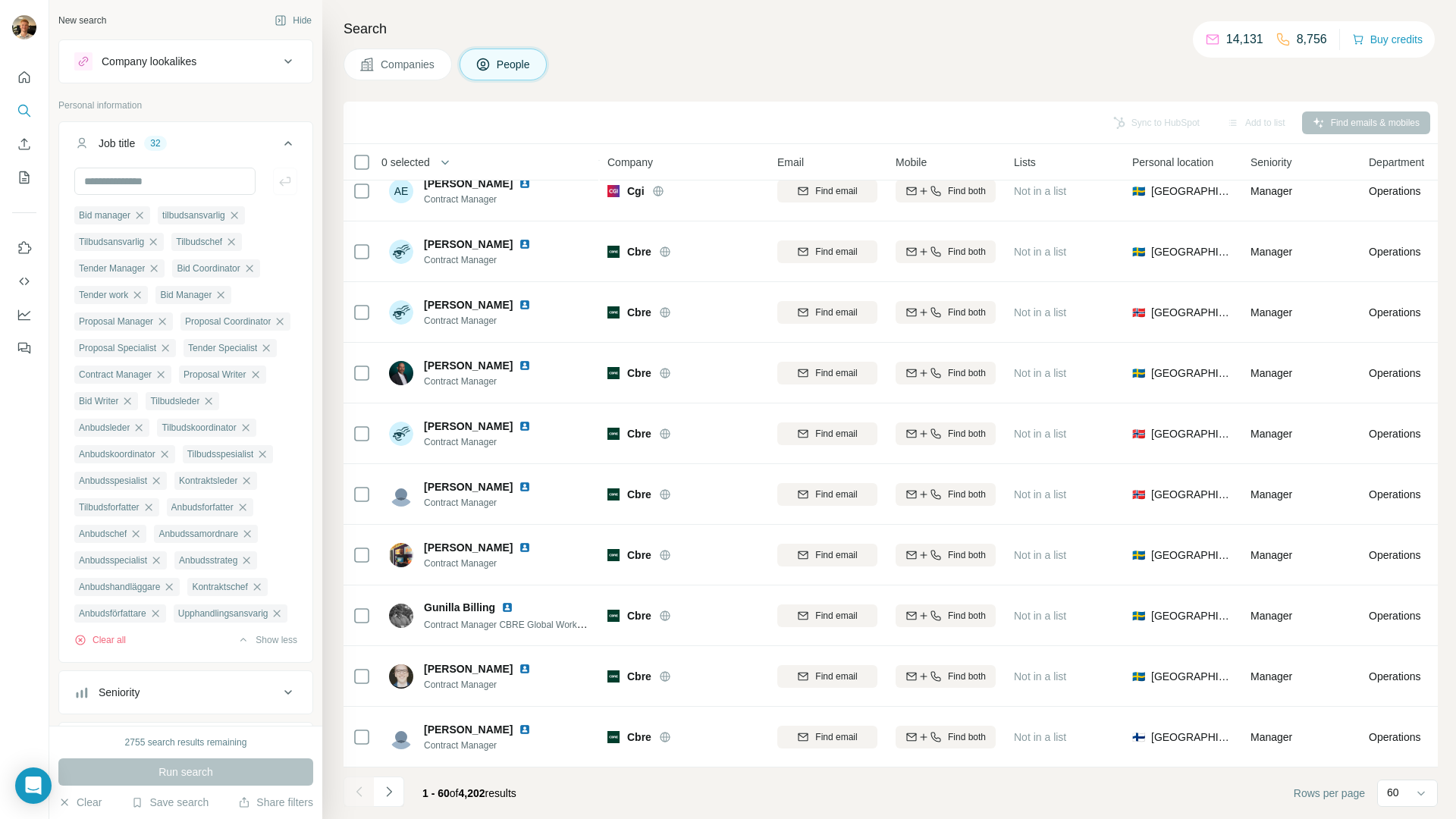
scroll to position [1079, 0]
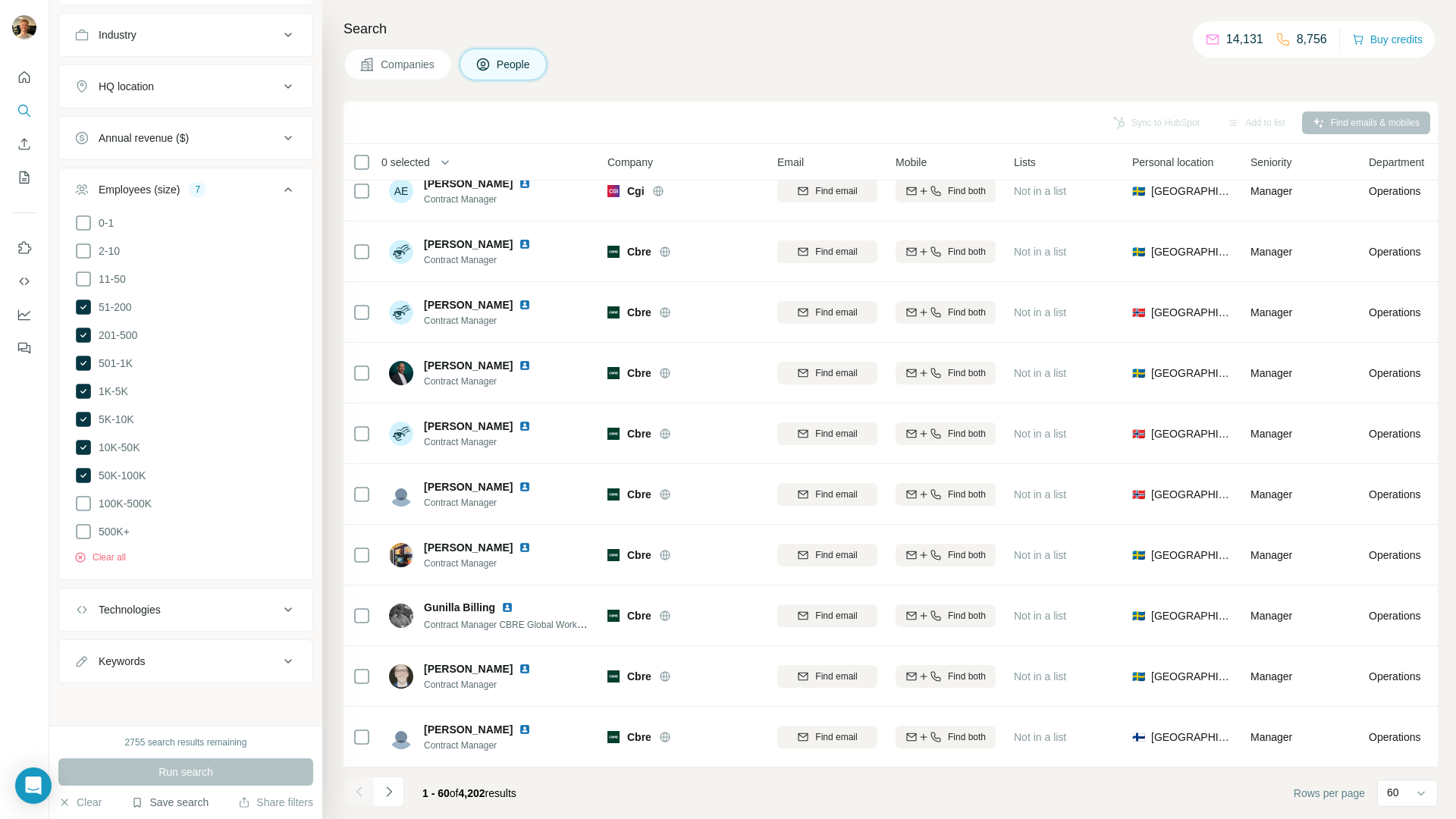
click at [173, 697] on button "Save search" at bounding box center [170, 802] width 78 height 15
click at [252, 697] on div "Save search" at bounding box center [213, 745] width 160 height 30
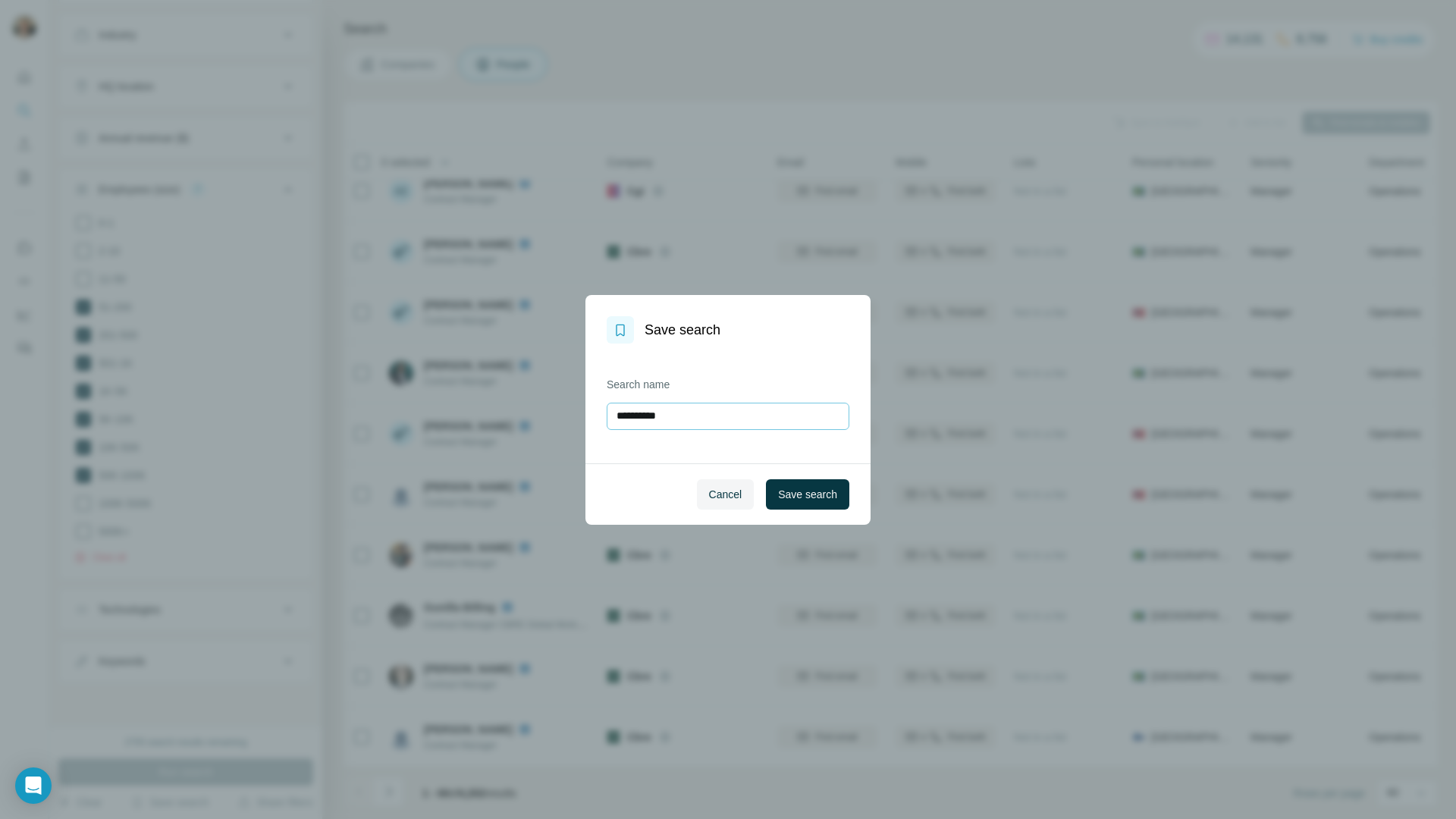
click at [734, 421] on input "**********" at bounding box center [728, 416] width 243 height 27
click at [733, 422] on input "**********" at bounding box center [728, 416] width 243 height 27
type input "*"
type input "**********"
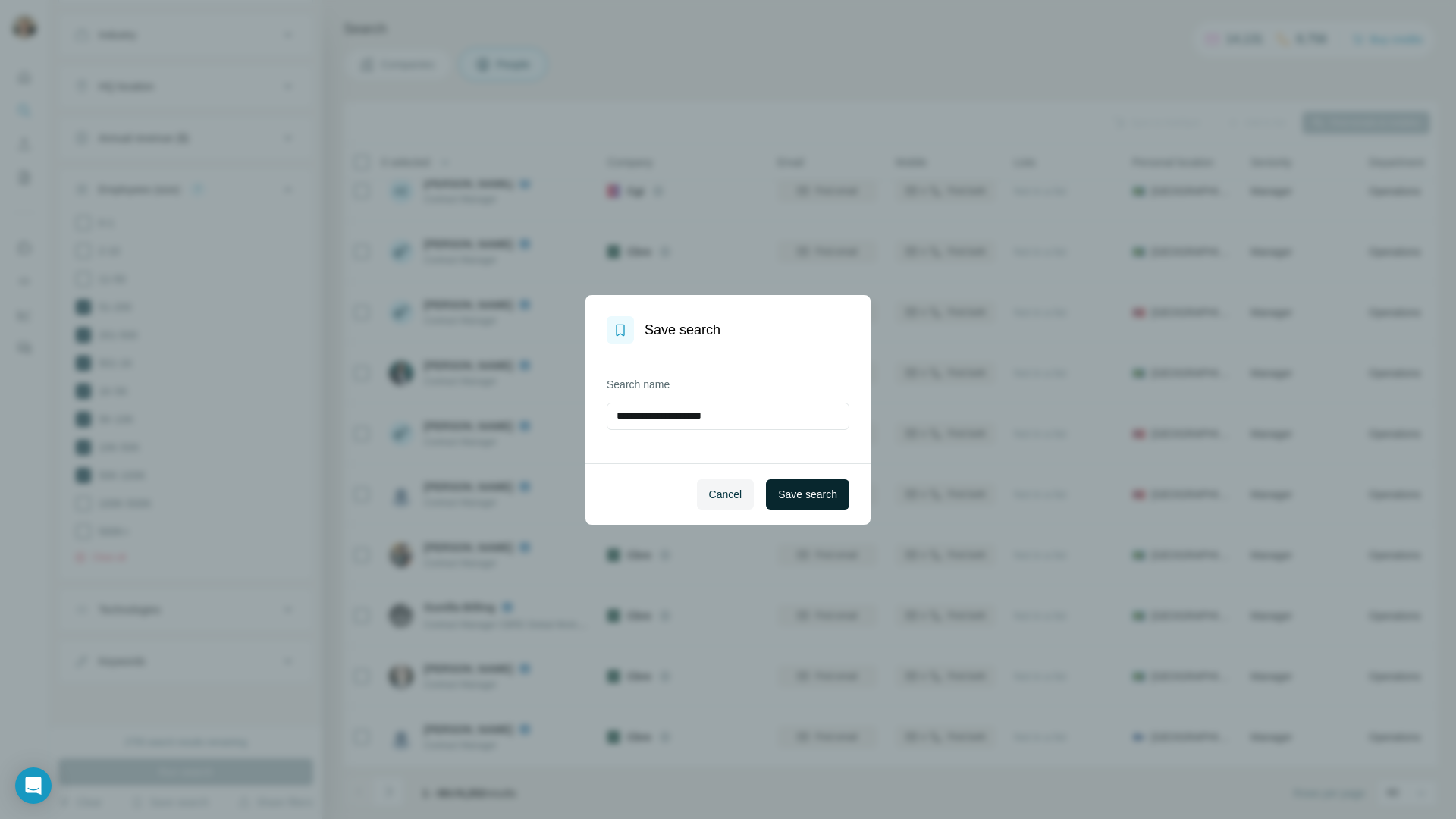
click at [841, 496] on button "Save search" at bounding box center [808, 494] width 84 height 30
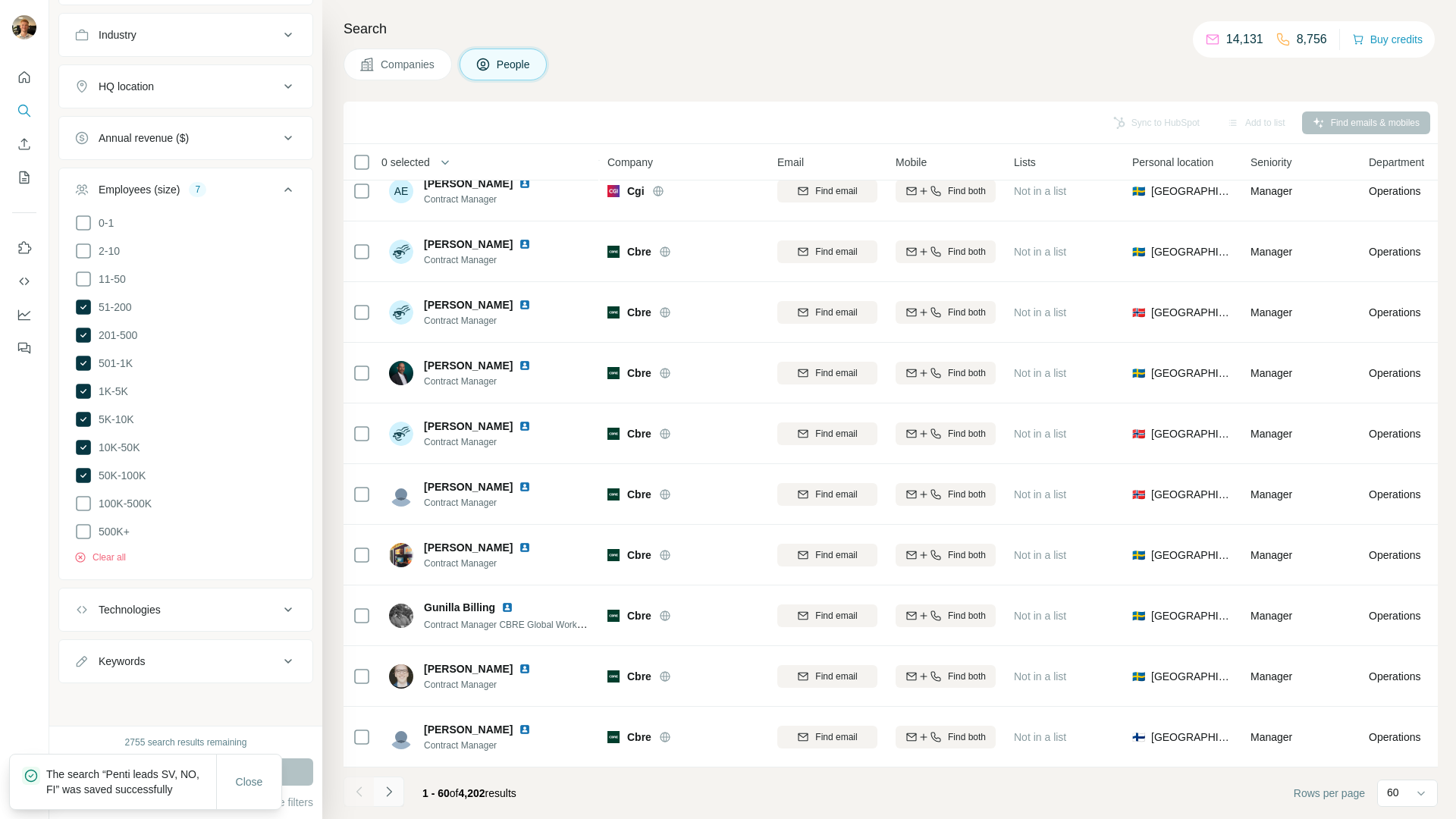
click at [382, 697] on icon "Navigate to next page" at bounding box center [389, 791] width 15 height 15
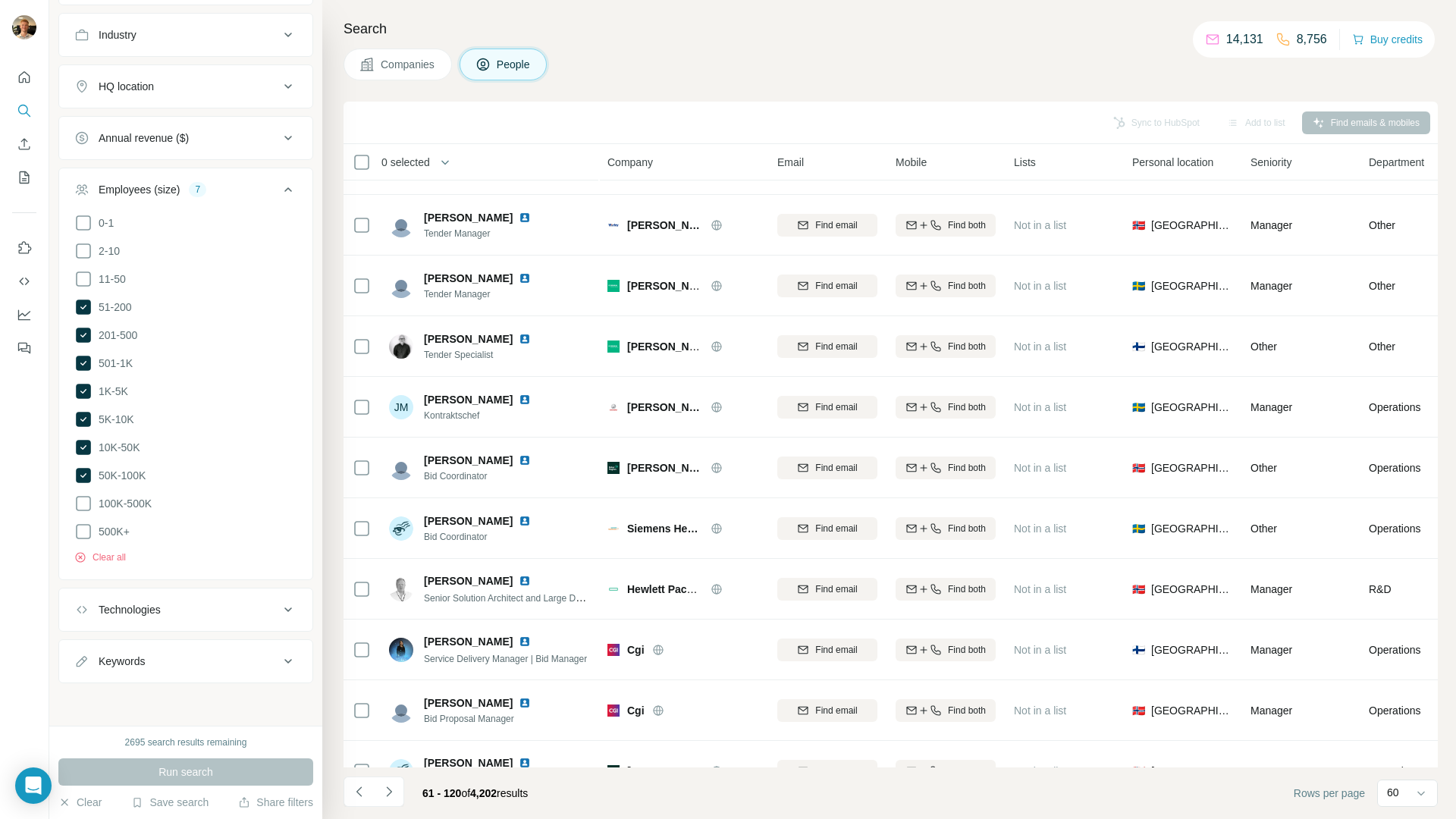
scroll to position [1985, 0]
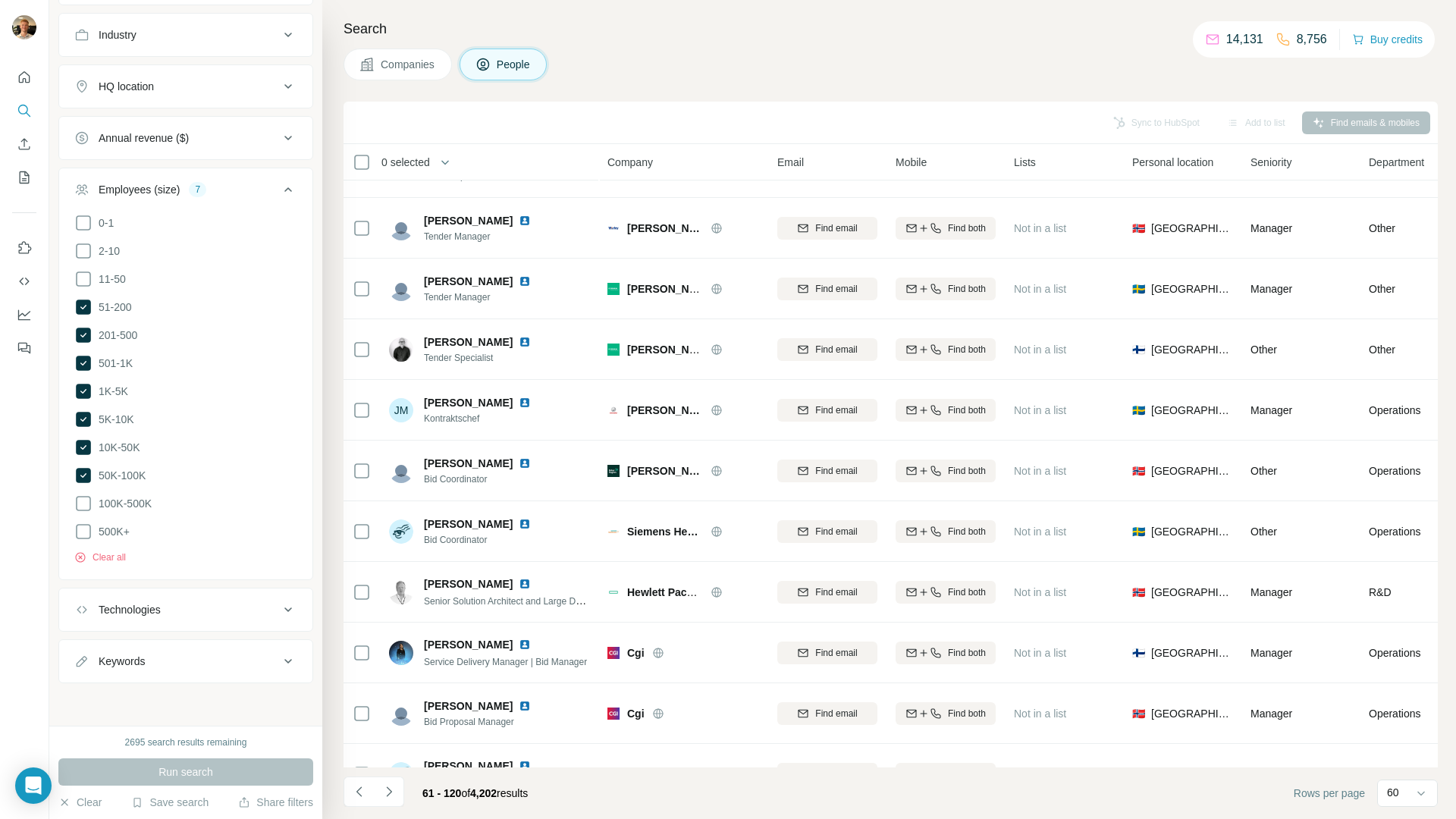
click at [382, 697] on icon "Navigate to next page" at bounding box center [389, 791] width 15 height 15
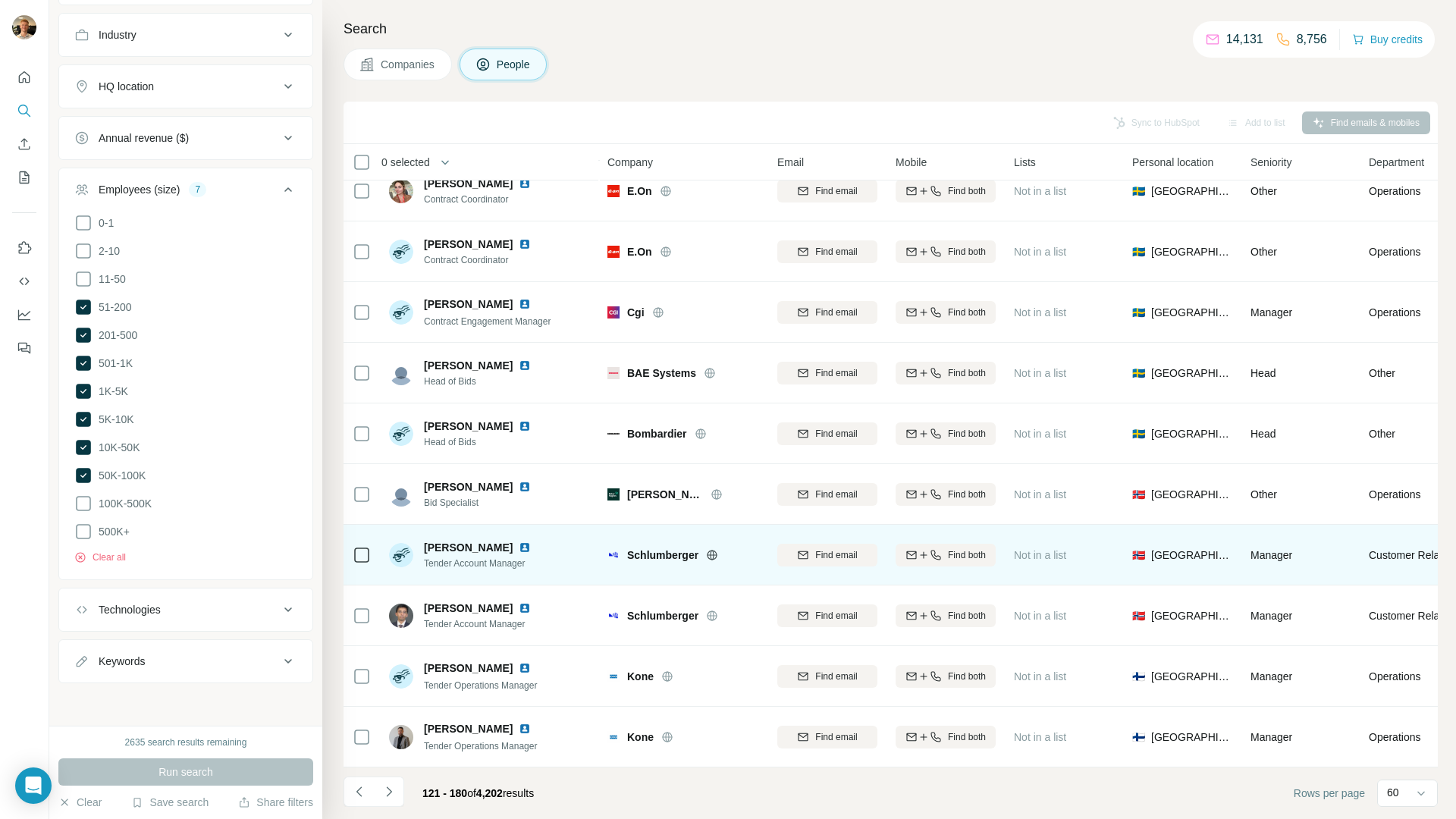
scroll to position [3061, 0]
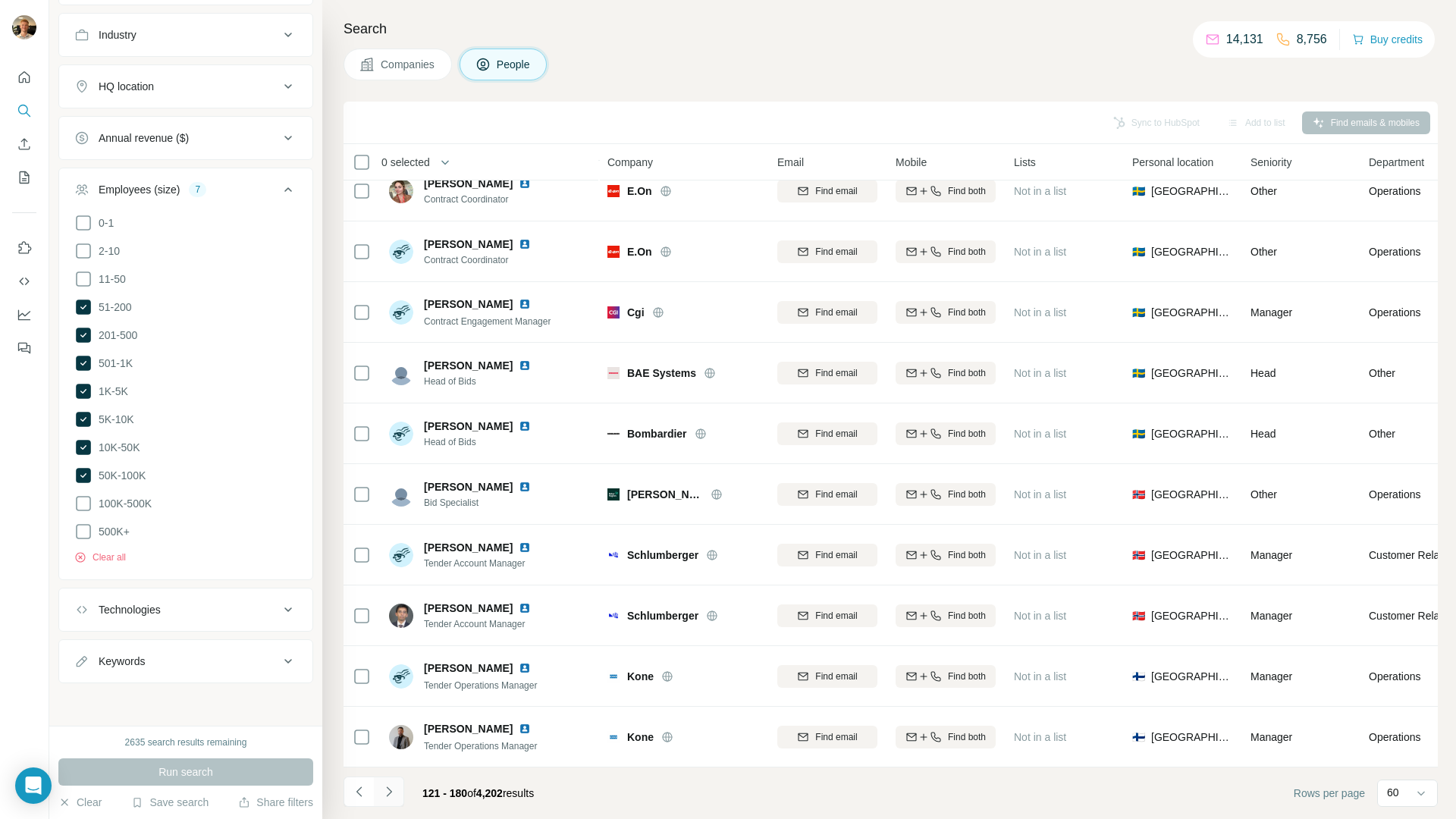
click at [399, 697] on button "Navigate to next page" at bounding box center [389, 791] width 30 height 30
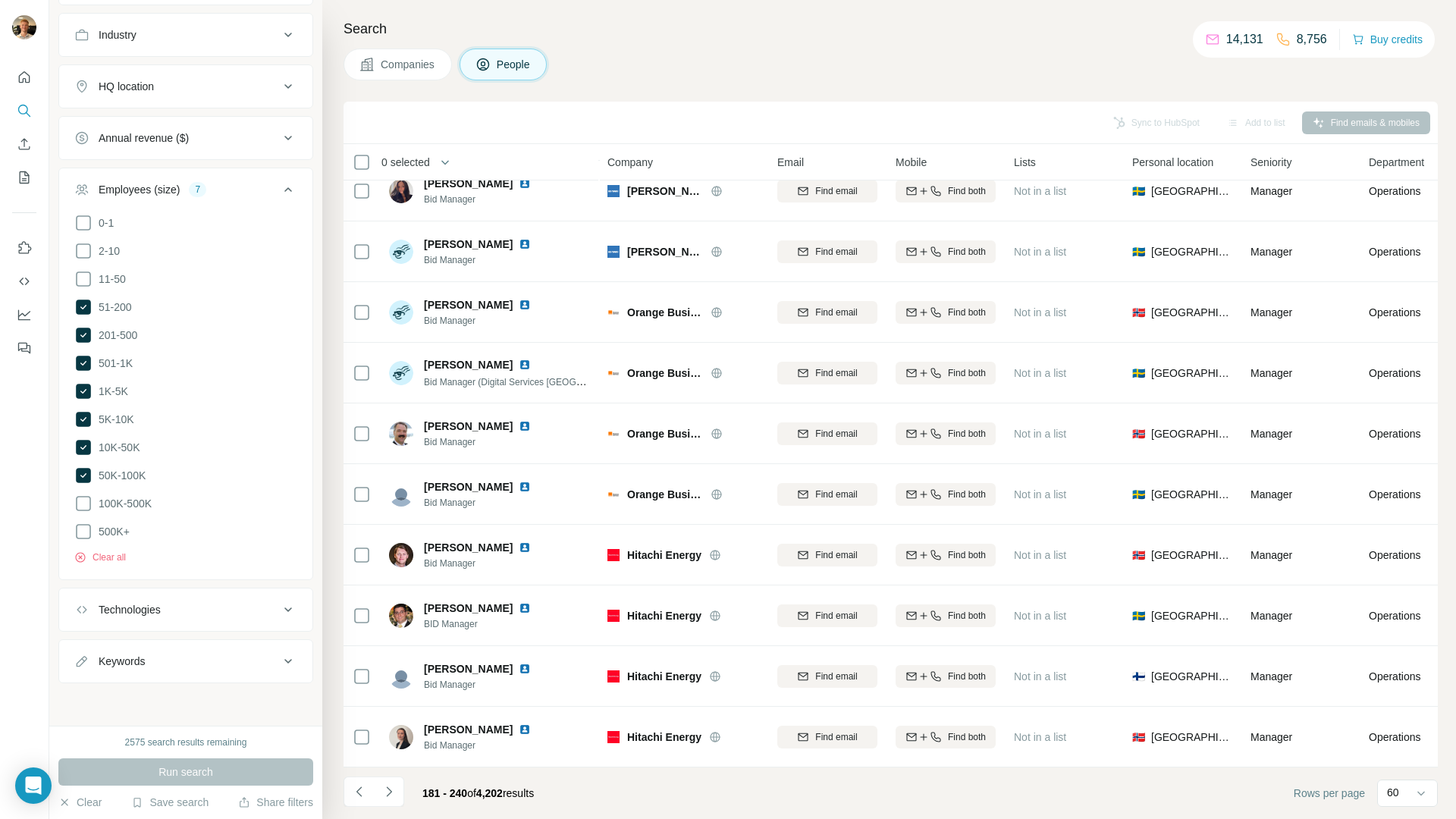
scroll to position [0, 0]
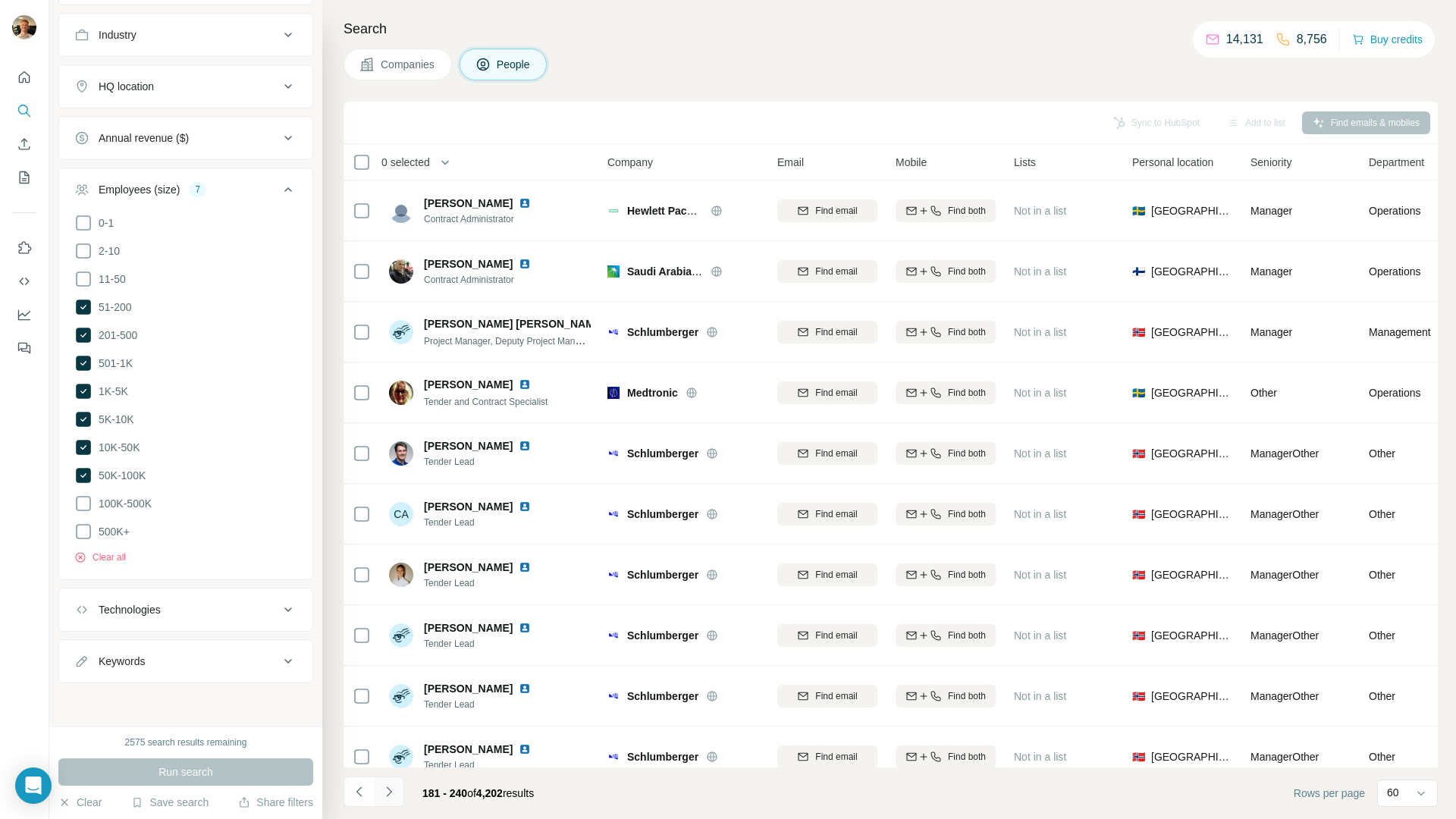
click at [390, 697] on icon "Navigate to next page" at bounding box center [389, 791] width 15 height 15
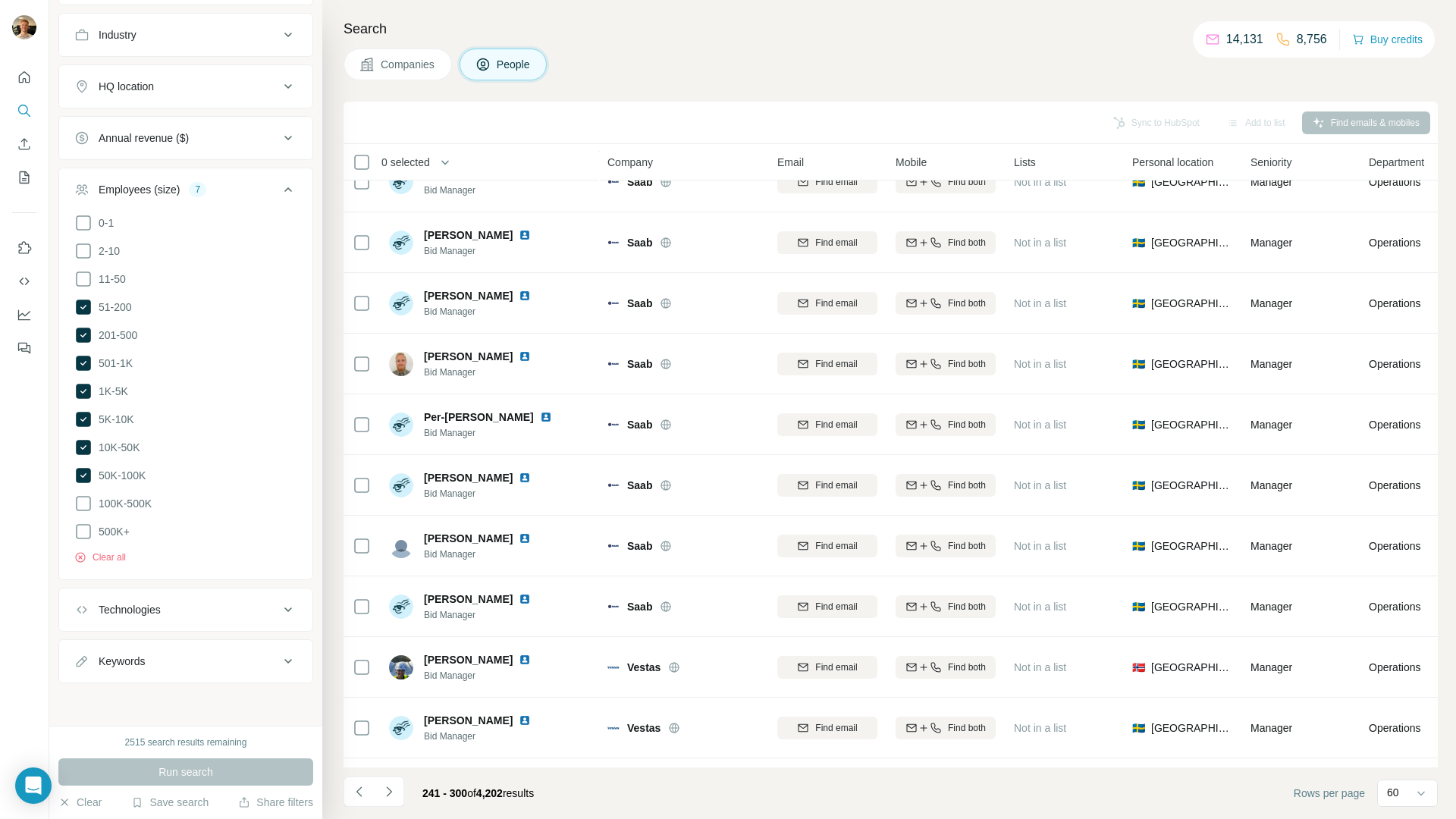
scroll to position [3061, 0]
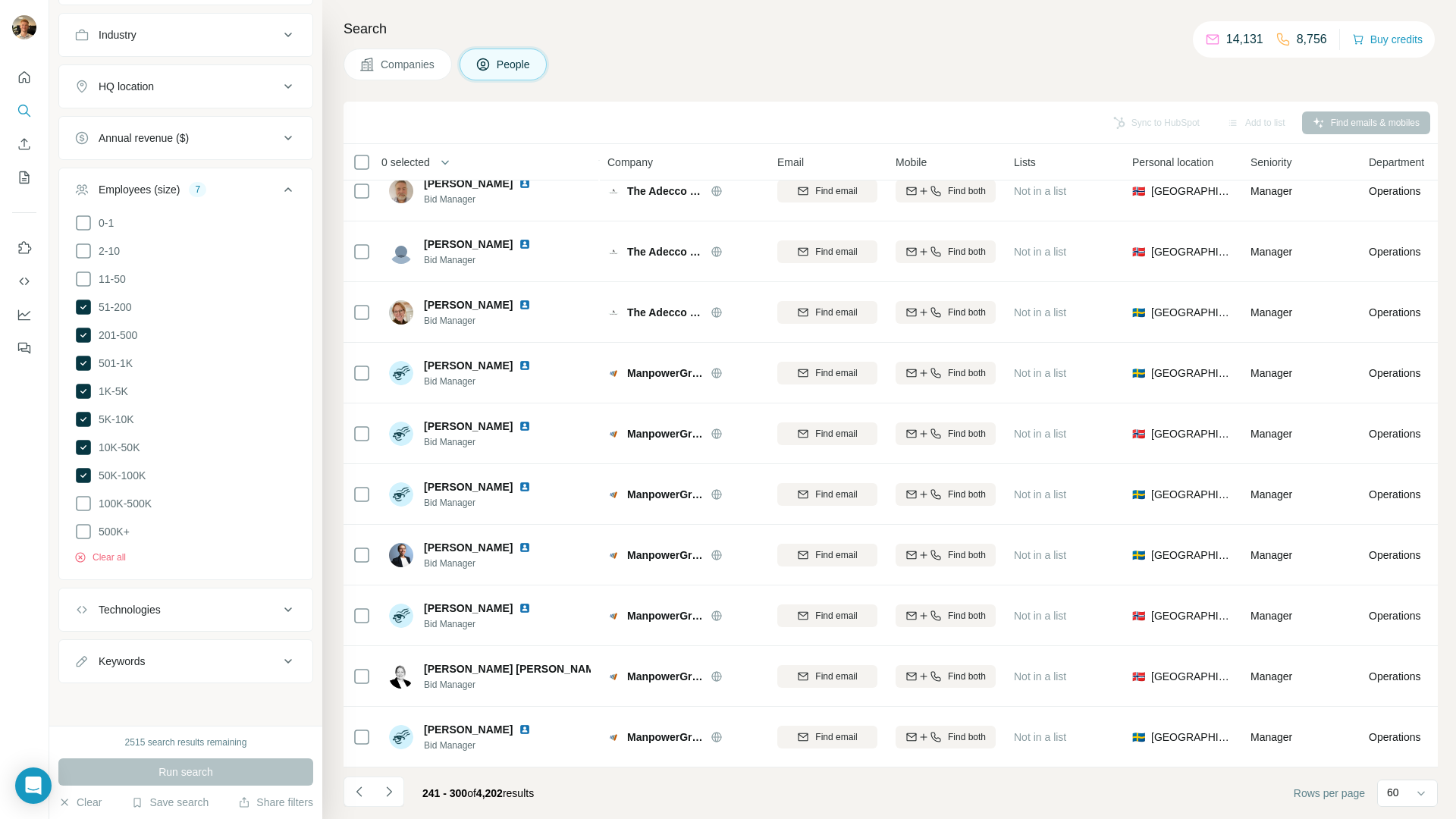
click at [382, 697] on icon "Navigate to next page" at bounding box center [389, 791] width 15 height 15
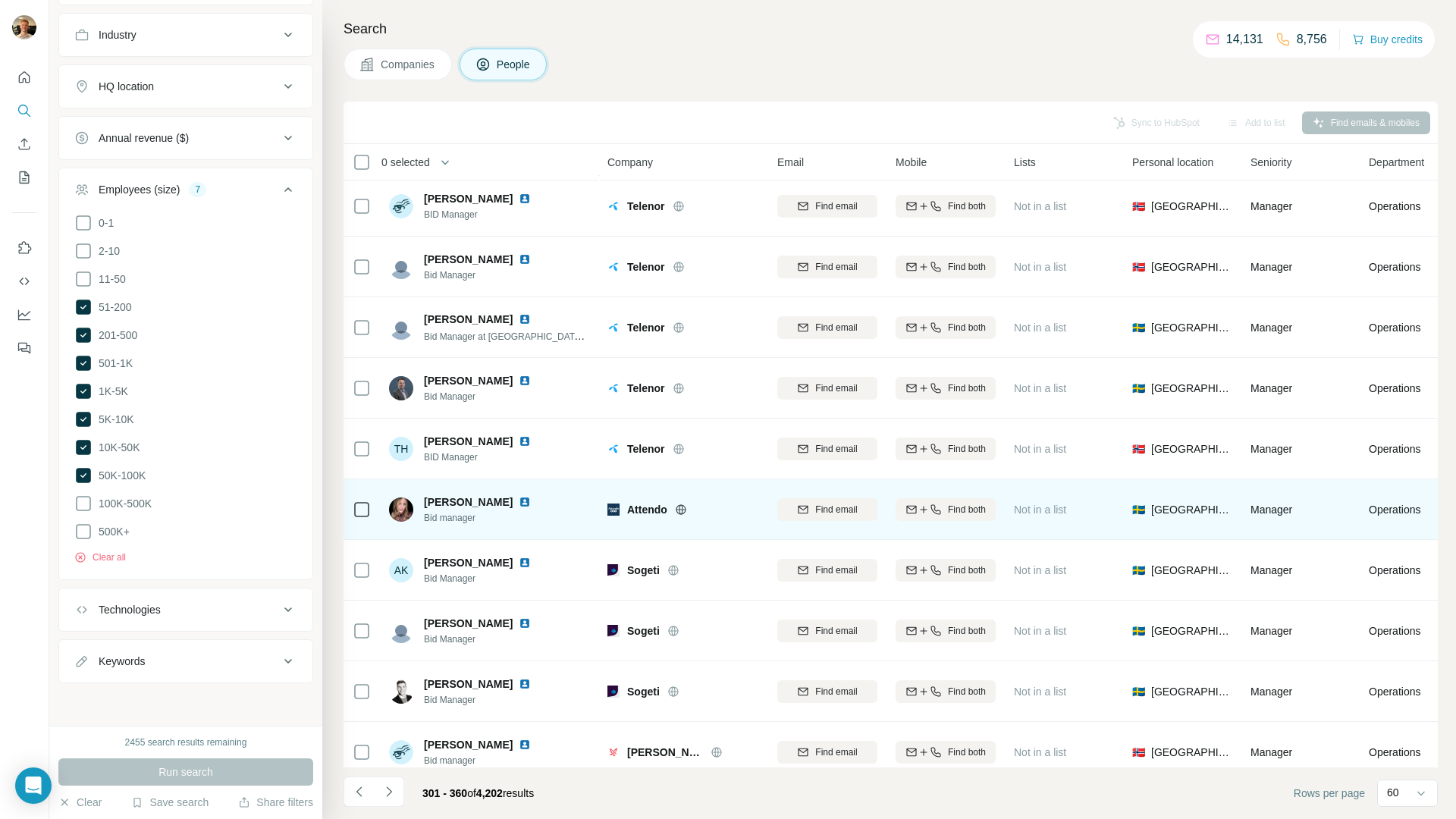
scroll to position [2503, 0]
